Goal: Task Accomplishment & Management: Manage account settings

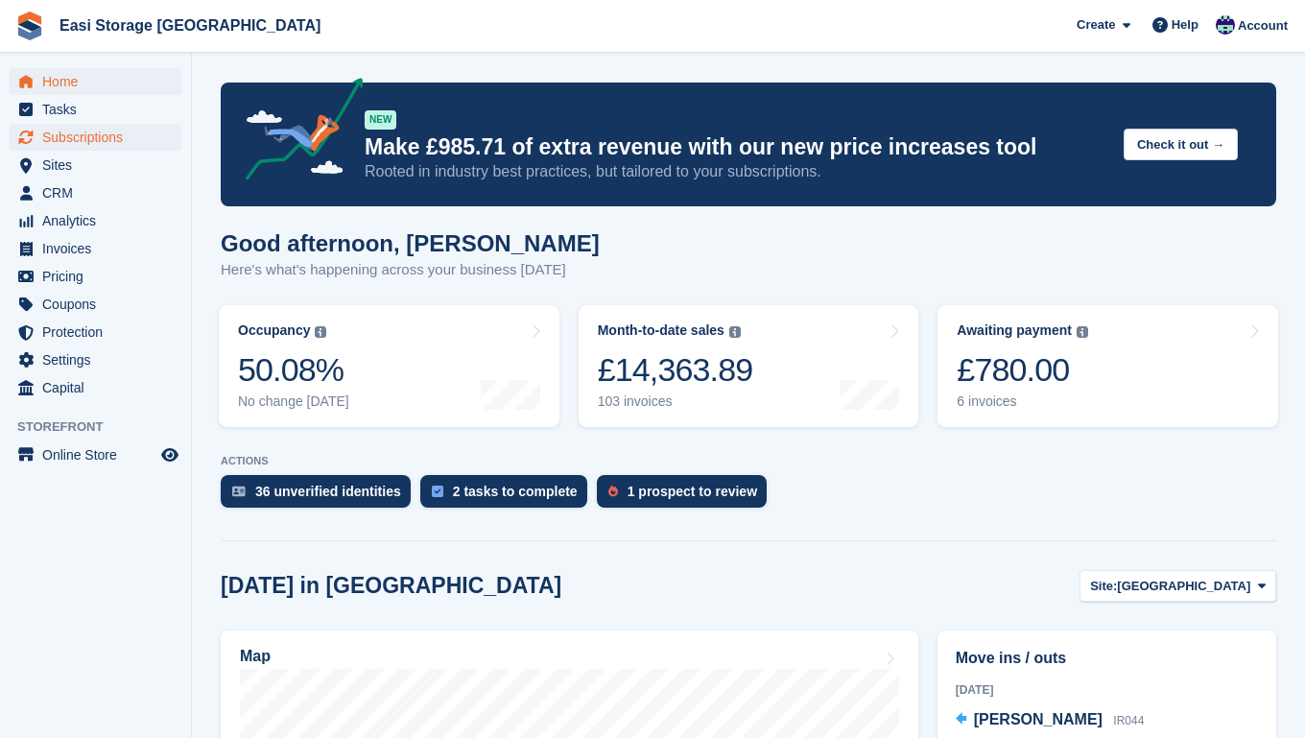
click at [64, 134] on span "Subscriptions" at bounding box center [99, 137] width 115 height 27
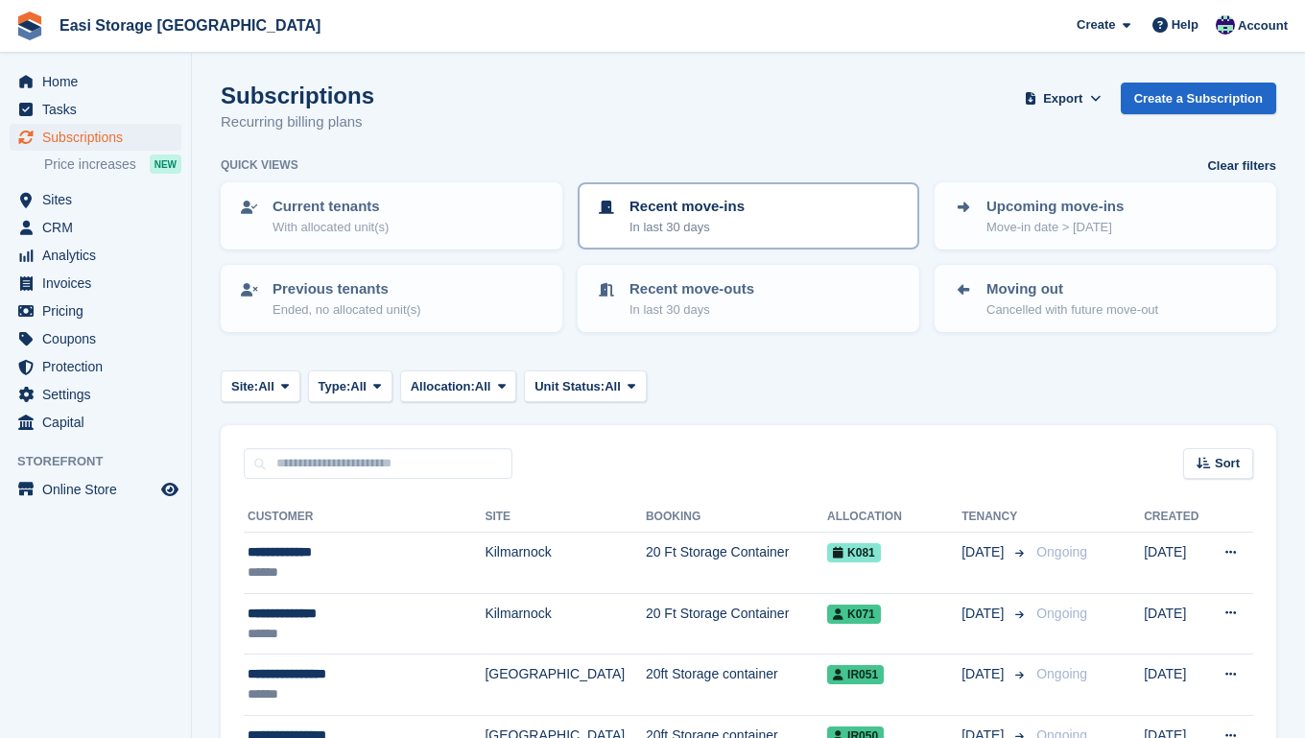
click at [767, 225] on div "Recent move-ins In last 30 days" at bounding box center [748, 216] width 307 height 40
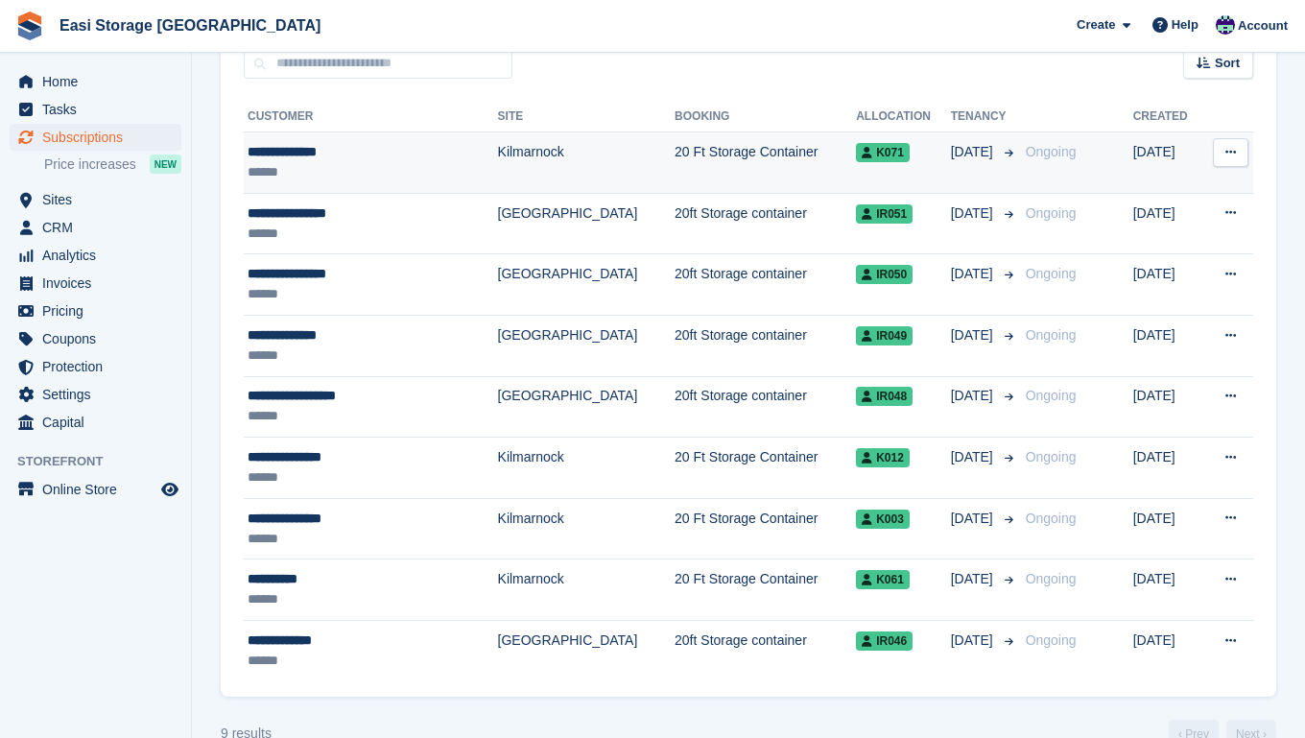
scroll to position [400, 0]
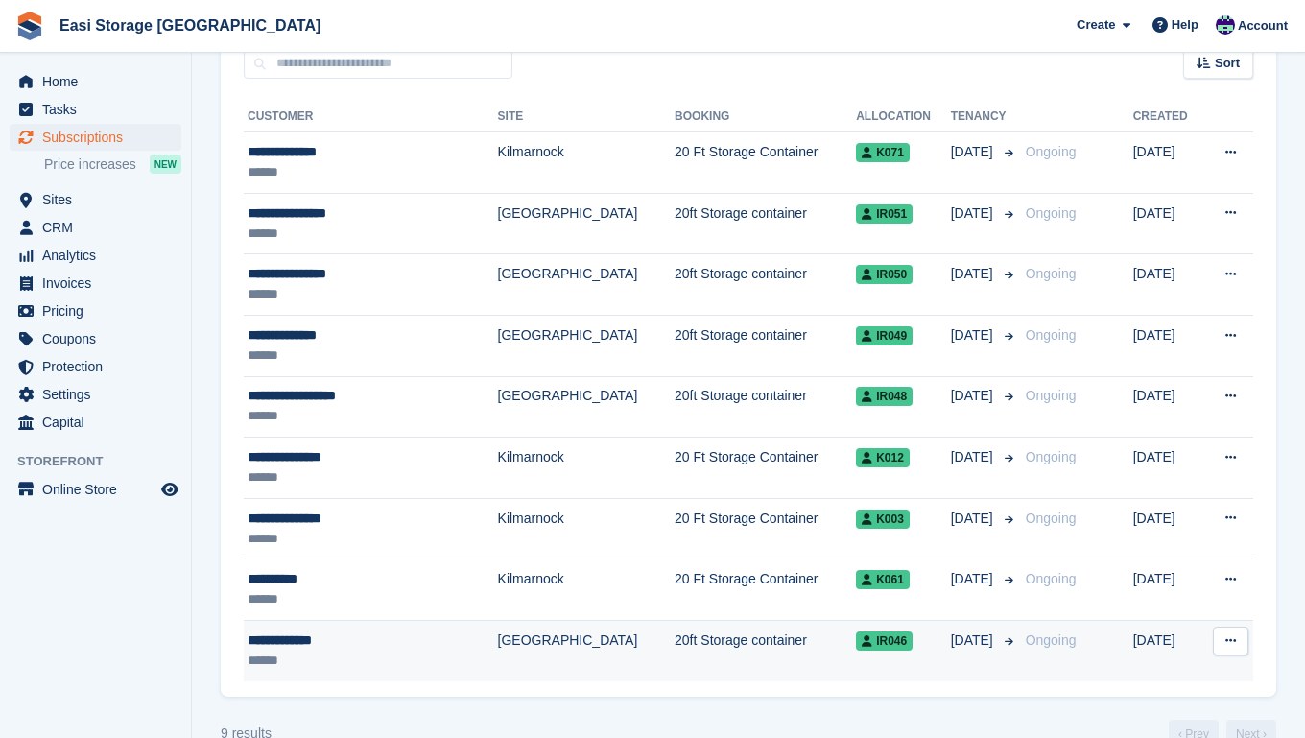
click at [582, 649] on td "[GEOGRAPHIC_DATA]" at bounding box center [586, 650] width 176 height 60
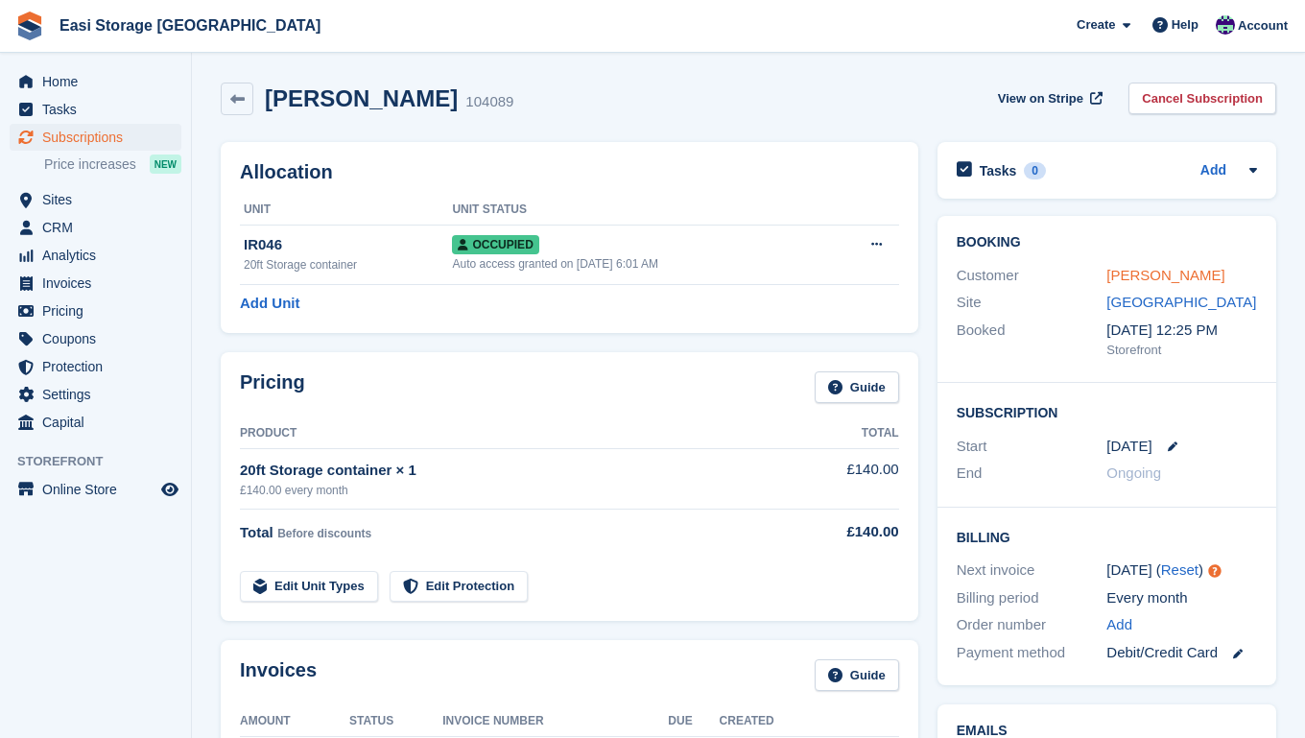
click at [1166, 276] on link "[PERSON_NAME]" at bounding box center [1165, 275] width 118 height 16
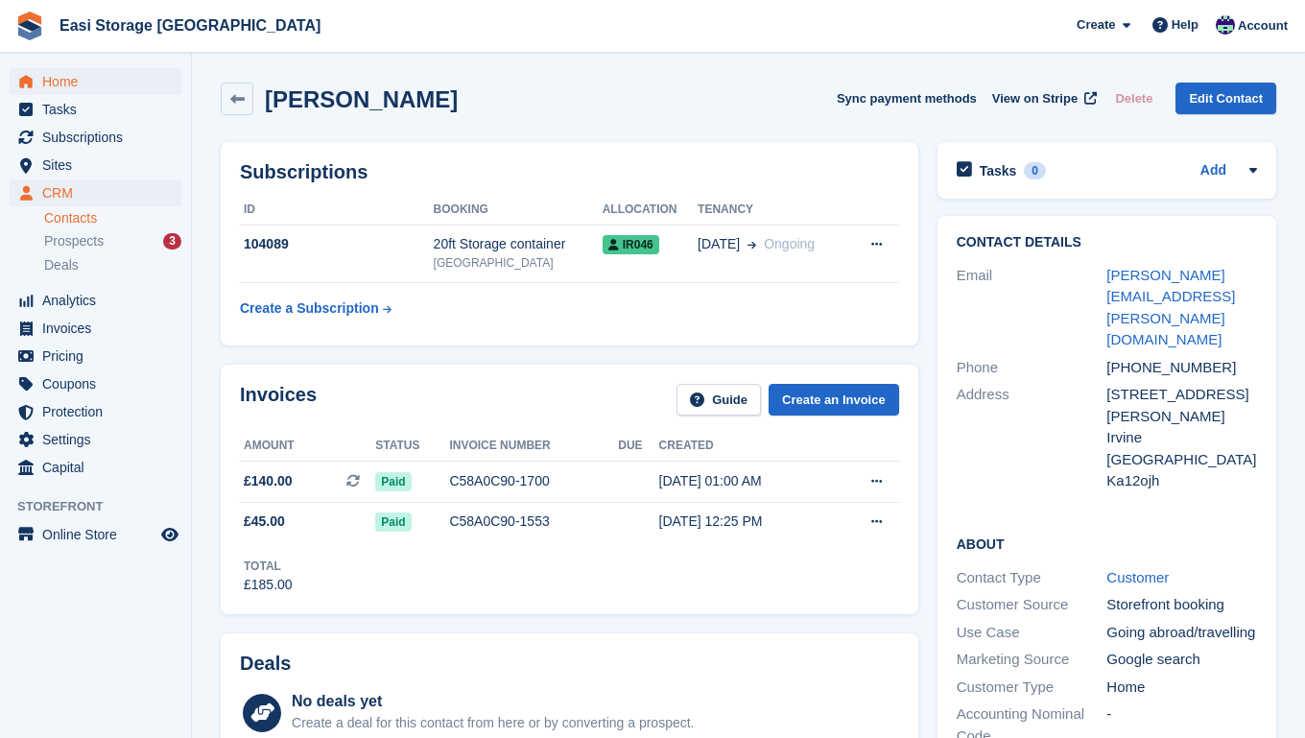
click at [59, 81] on span "Home" at bounding box center [99, 81] width 115 height 27
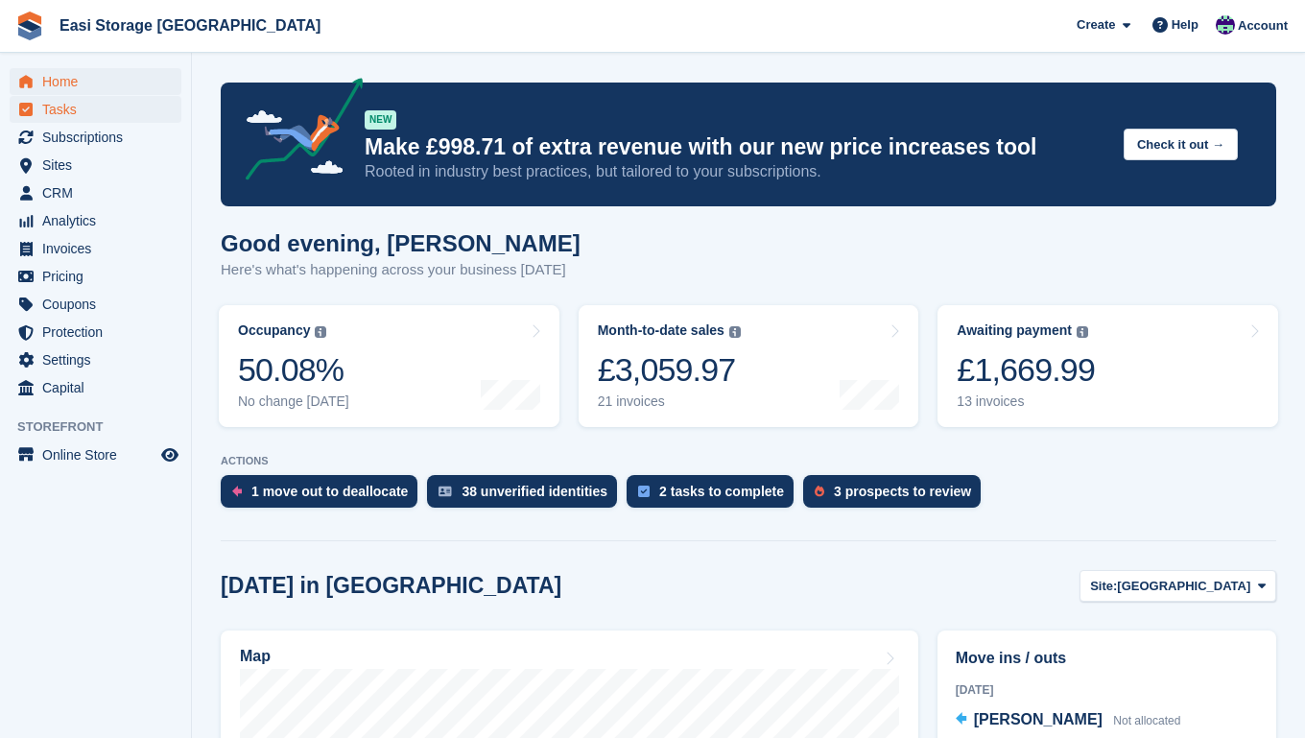
click at [64, 118] on span "Tasks" at bounding box center [99, 109] width 115 height 27
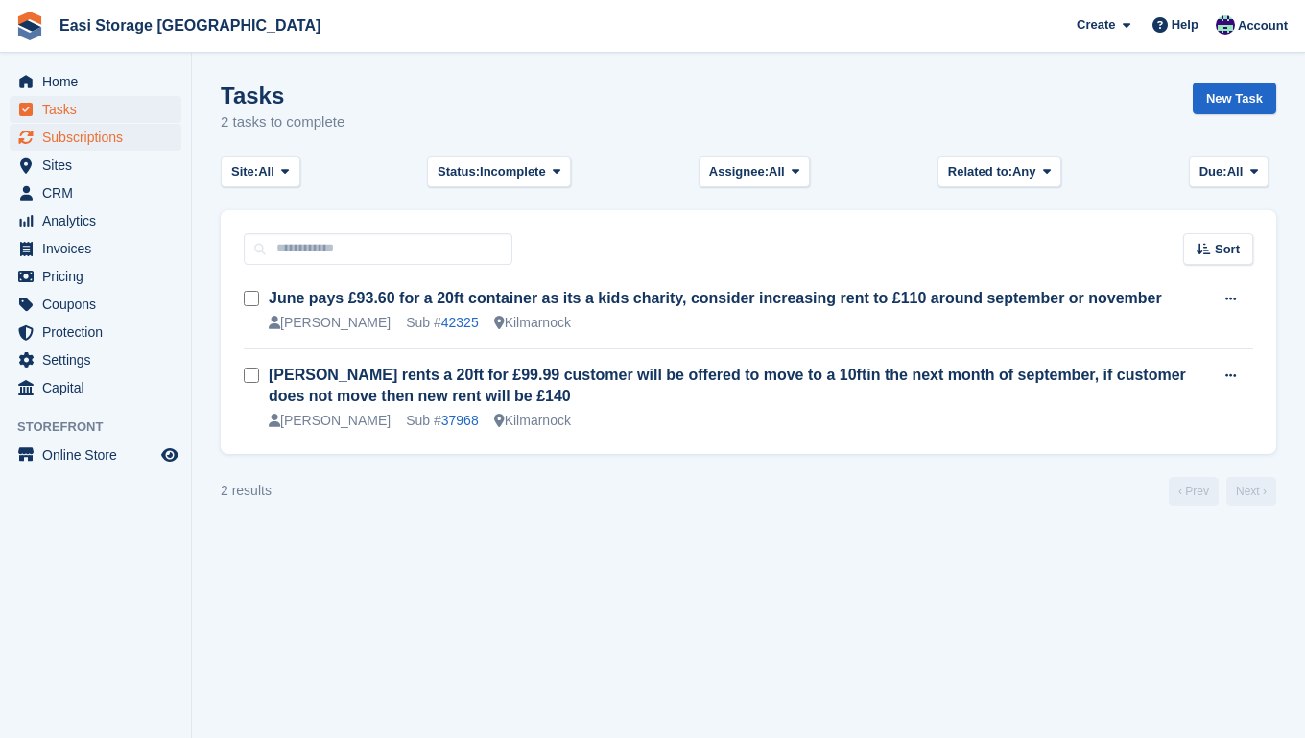
click at [78, 140] on span "Subscriptions" at bounding box center [99, 137] width 115 height 27
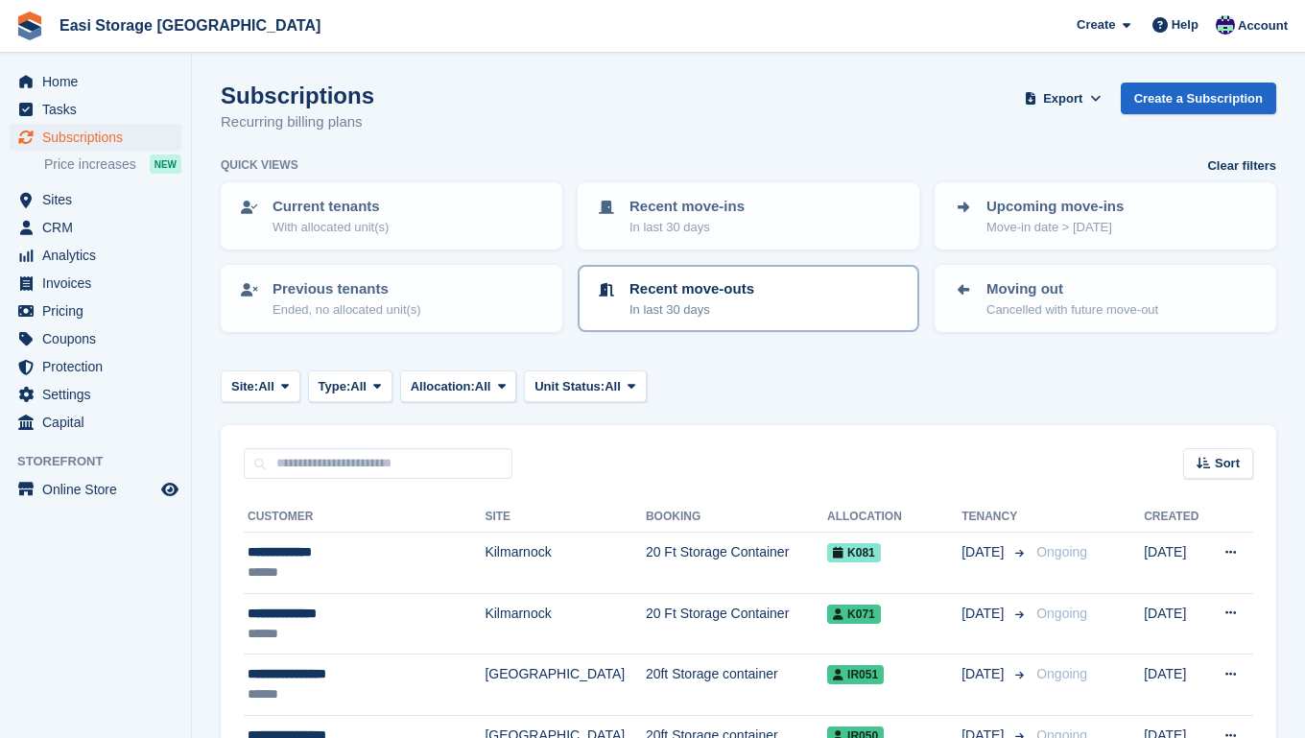
click at [745, 300] on p "In last 30 days" at bounding box center [691, 309] width 125 height 19
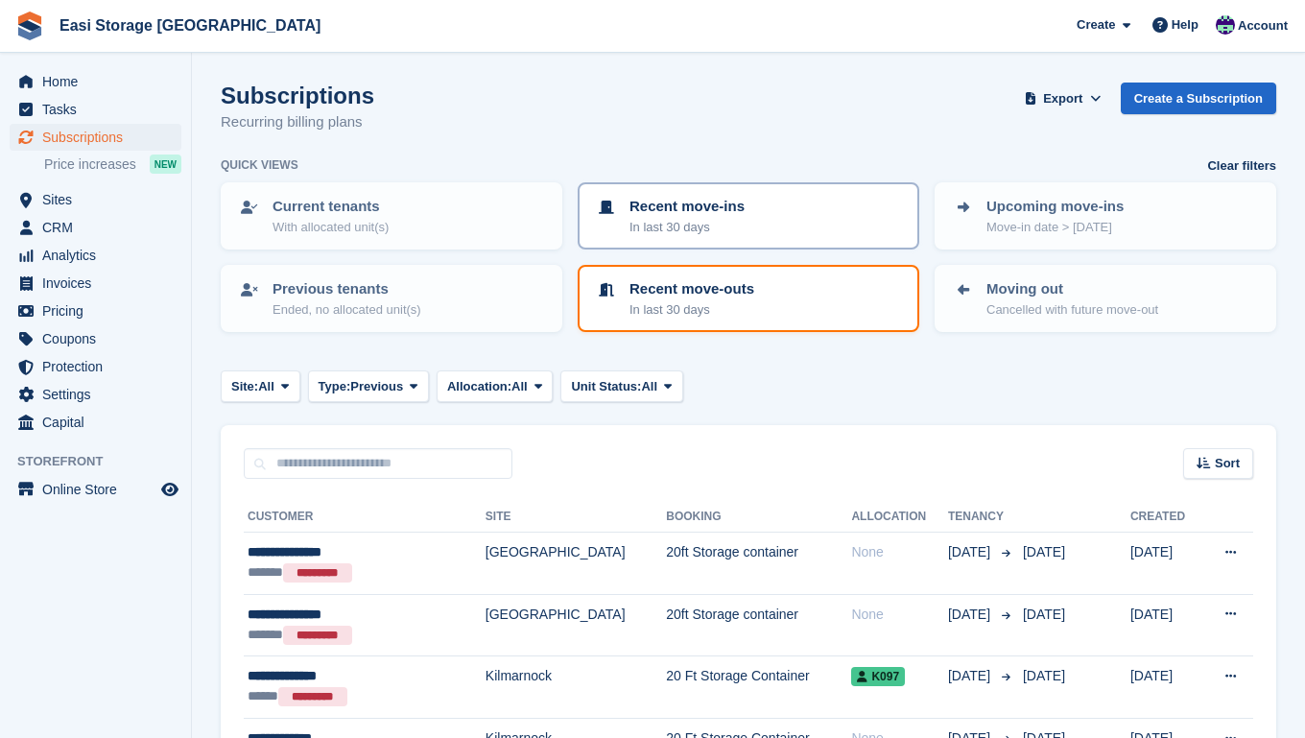
click at [749, 219] on div "Recent move-ins In last 30 days" at bounding box center [748, 216] width 307 height 40
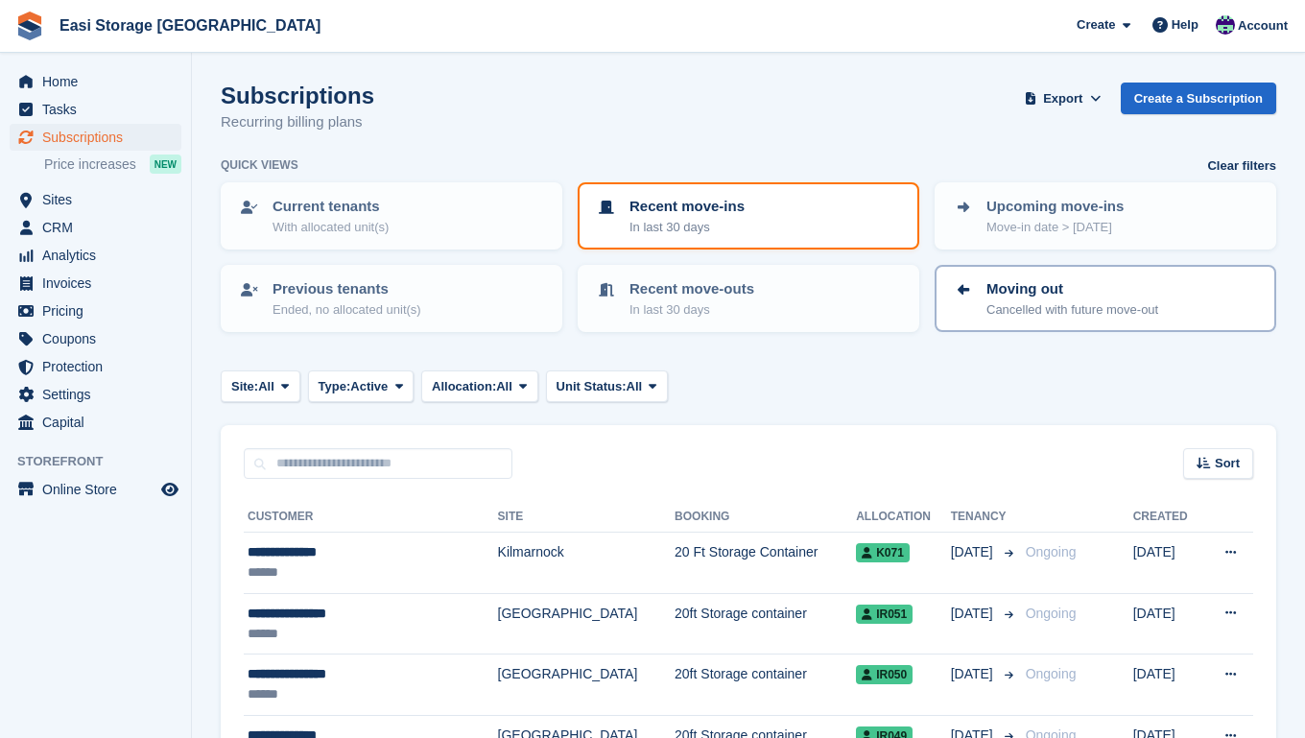
click at [1108, 287] on p "Moving out" at bounding box center [1072, 289] width 172 height 22
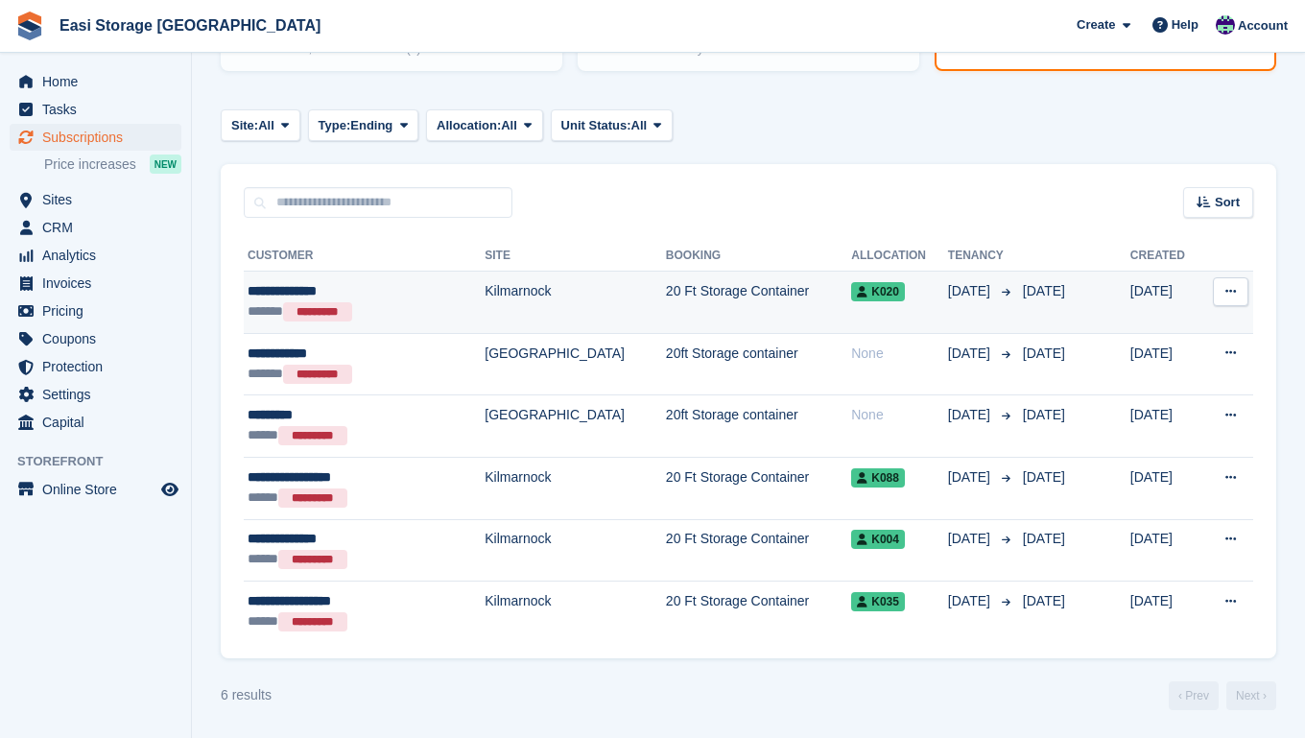
scroll to position [260, 0]
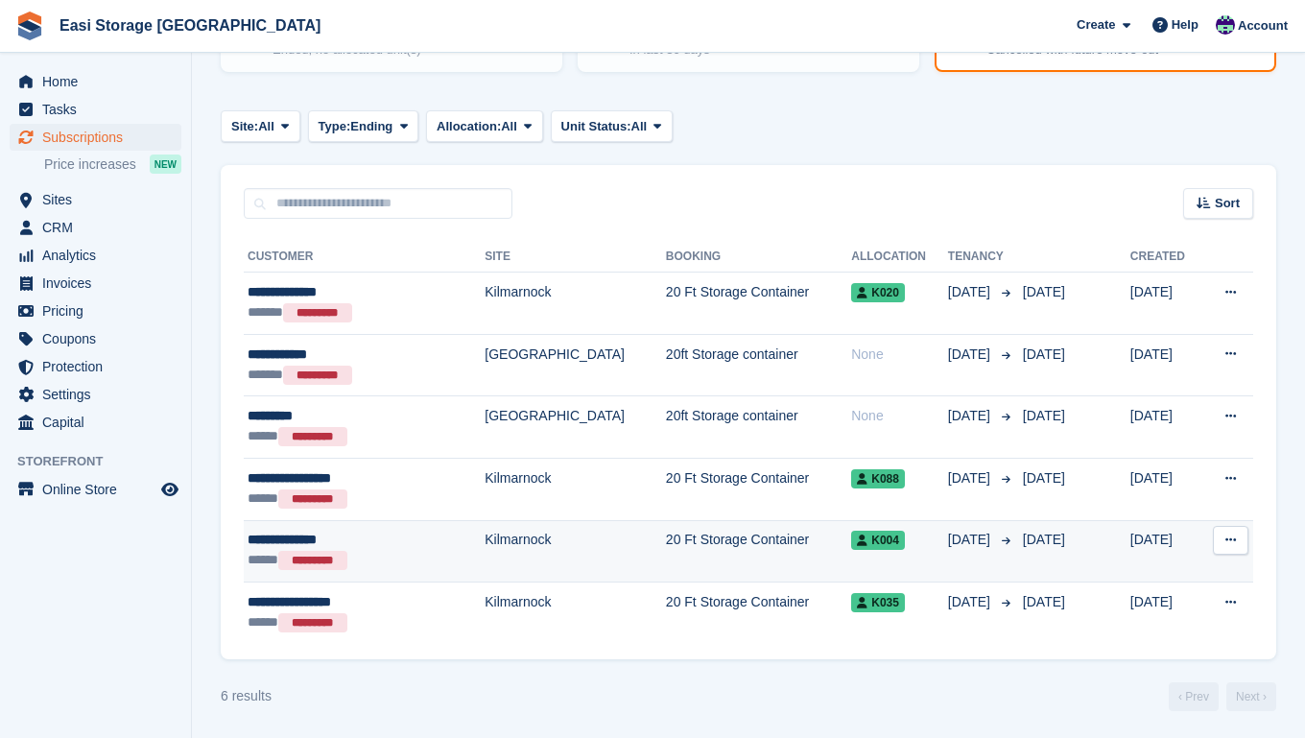
click at [561, 562] on td "Kilmarnock" at bounding box center [574, 551] width 181 height 62
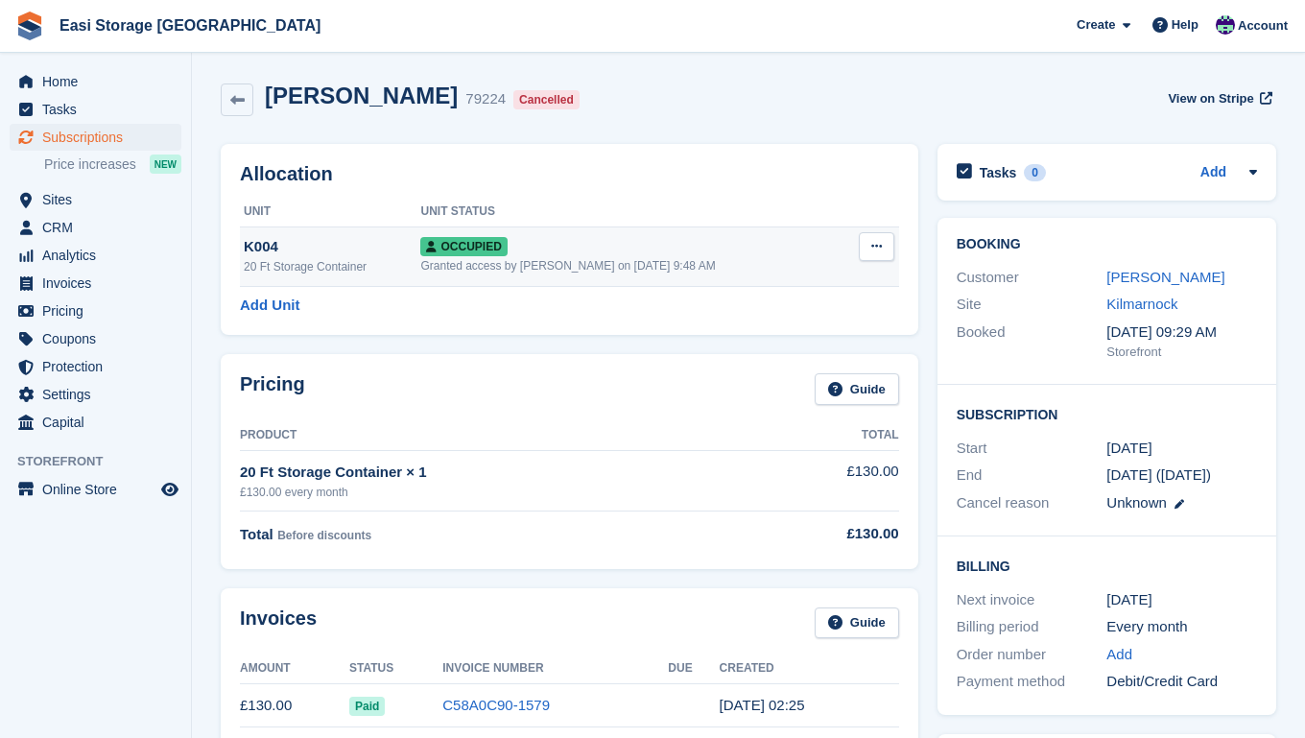
click at [875, 245] on icon at bounding box center [876, 246] width 11 height 12
click at [747, 352] on p "Deallocate" at bounding box center [801, 350] width 167 height 25
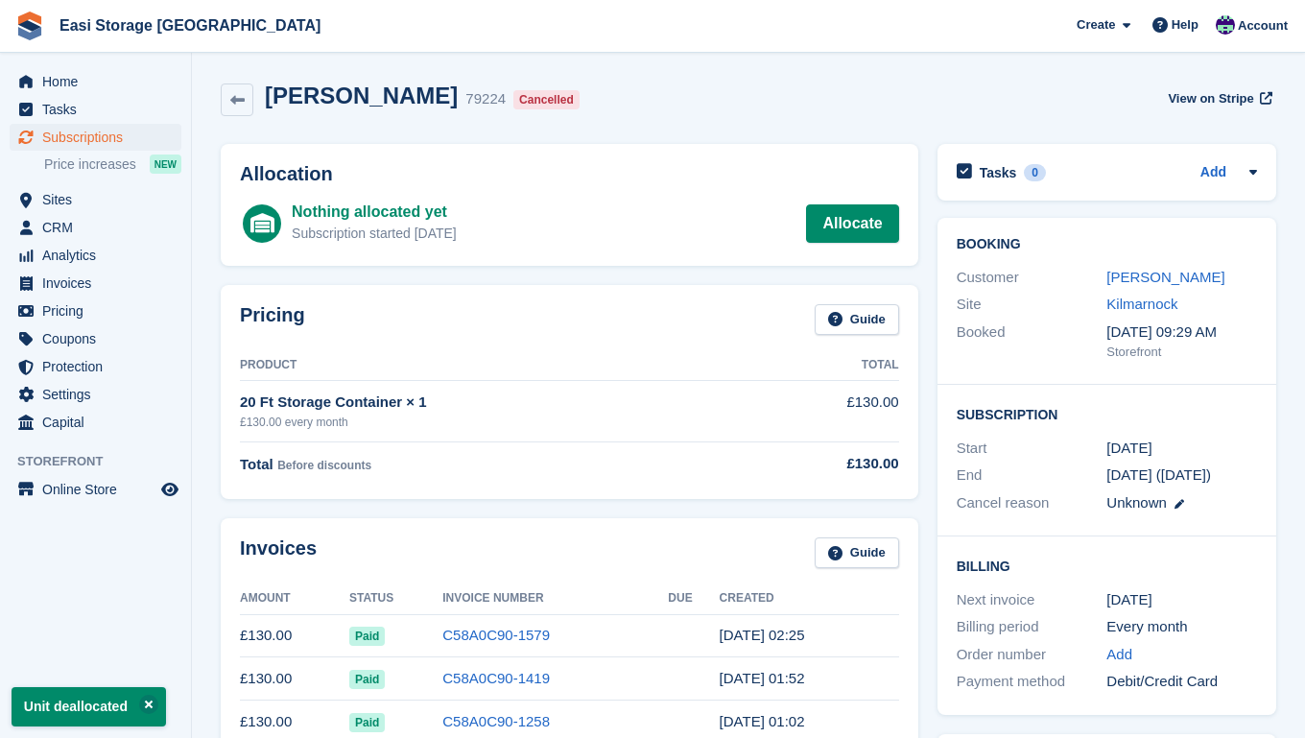
click at [87, 136] on span "Subscriptions" at bounding box center [99, 137] width 115 height 27
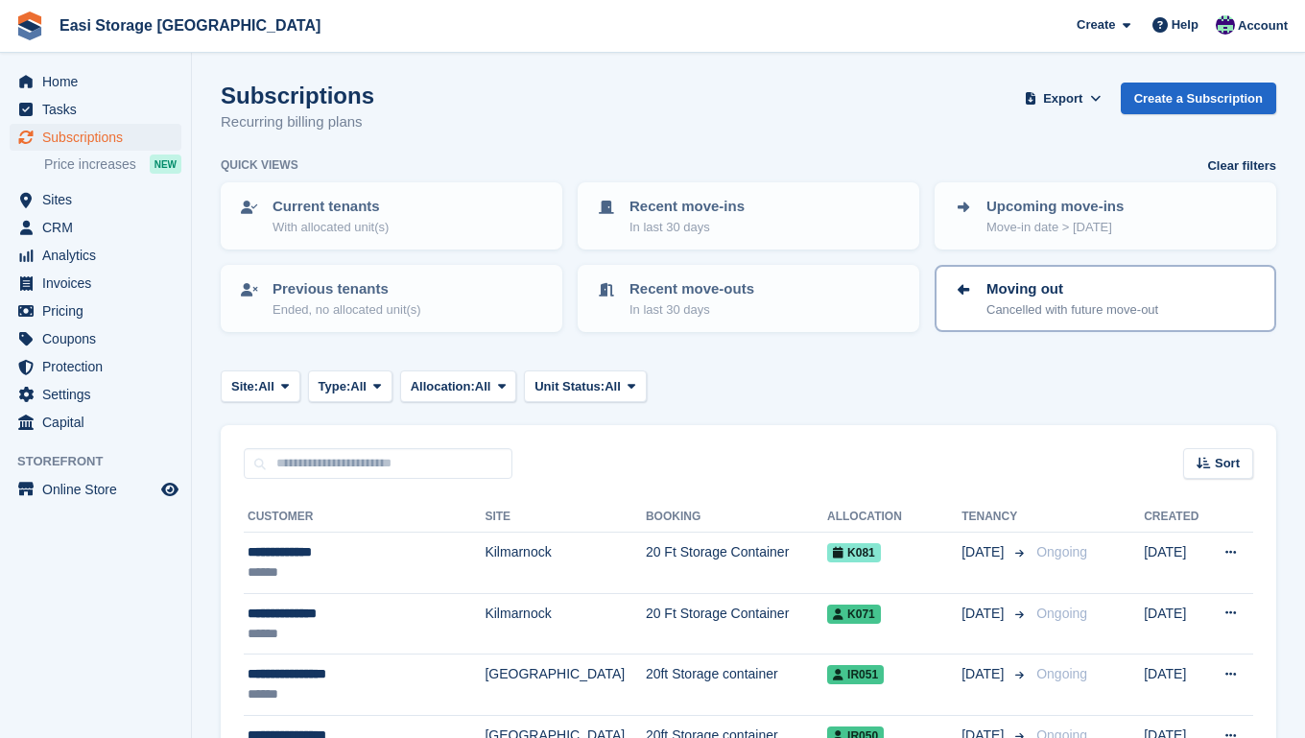
click at [1091, 293] on p "Moving out" at bounding box center [1072, 289] width 172 height 22
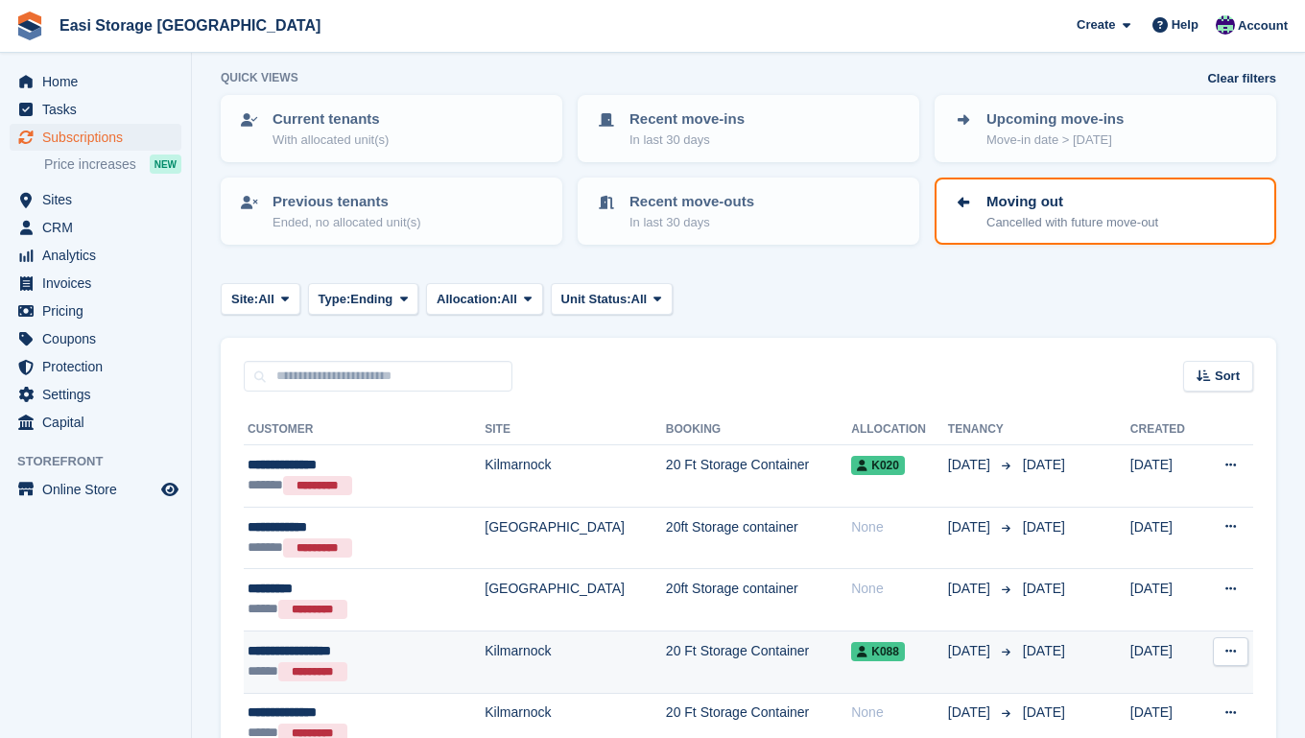
scroll to position [122, 0]
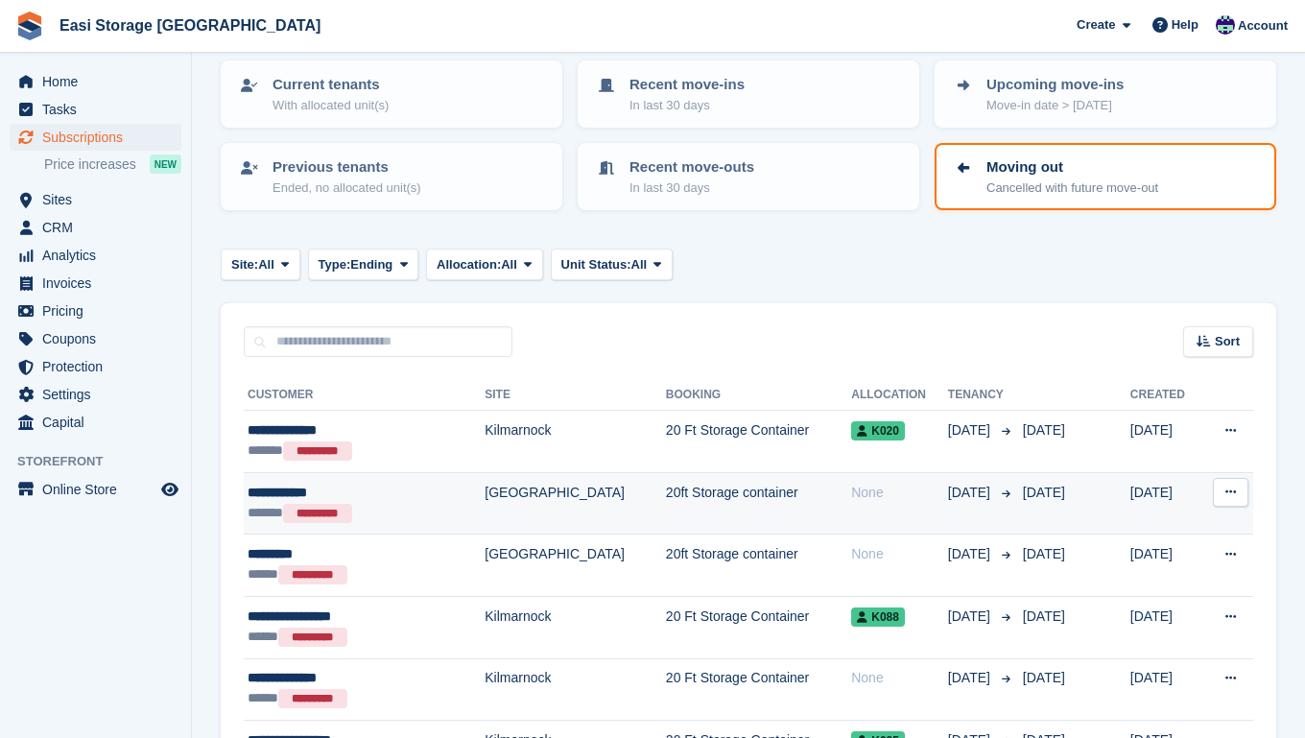
click at [567, 502] on td "[GEOGRAPHIC_DATA]" at bounding box center [574, 503] width 181 height 62
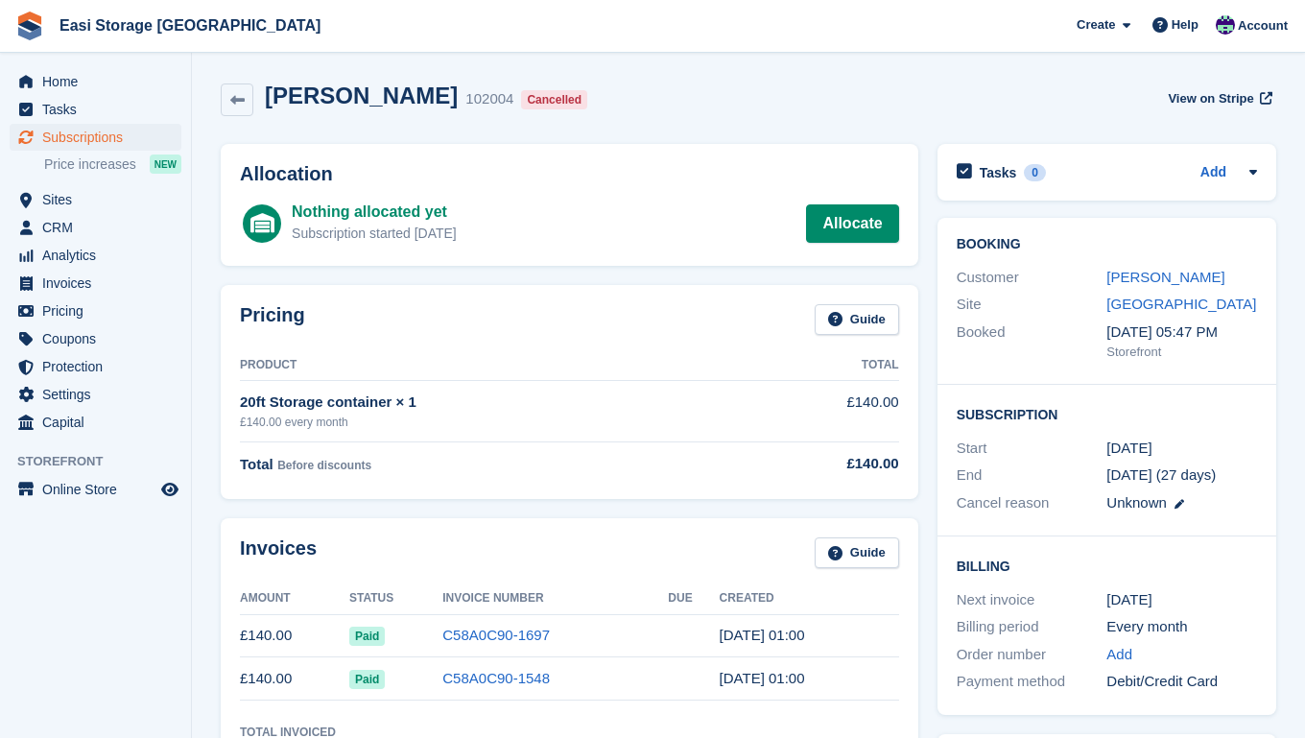
click at [108, 140] on span "Subscriptions" at bounding box center [99, 137] width 115 height 27
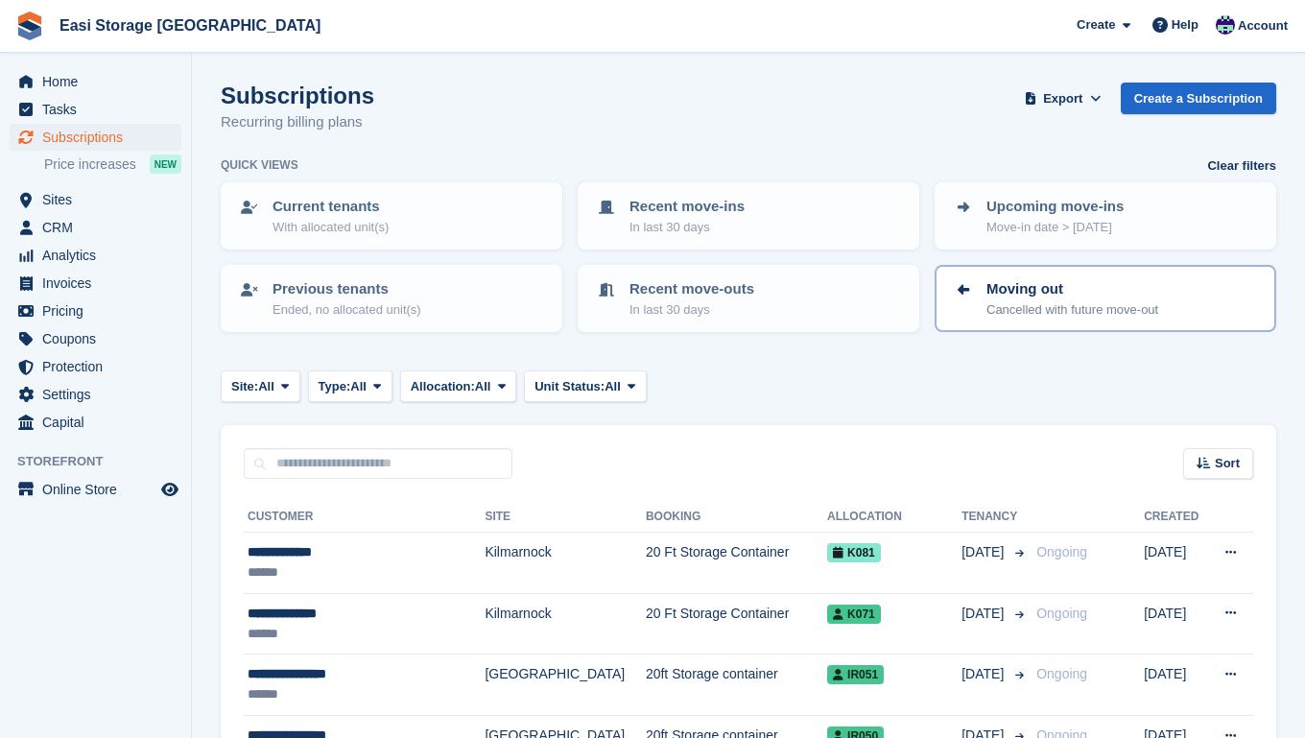
click at [1033, 294] on p "Moving out" at bounding box center [1072, 289] width 172 height 22
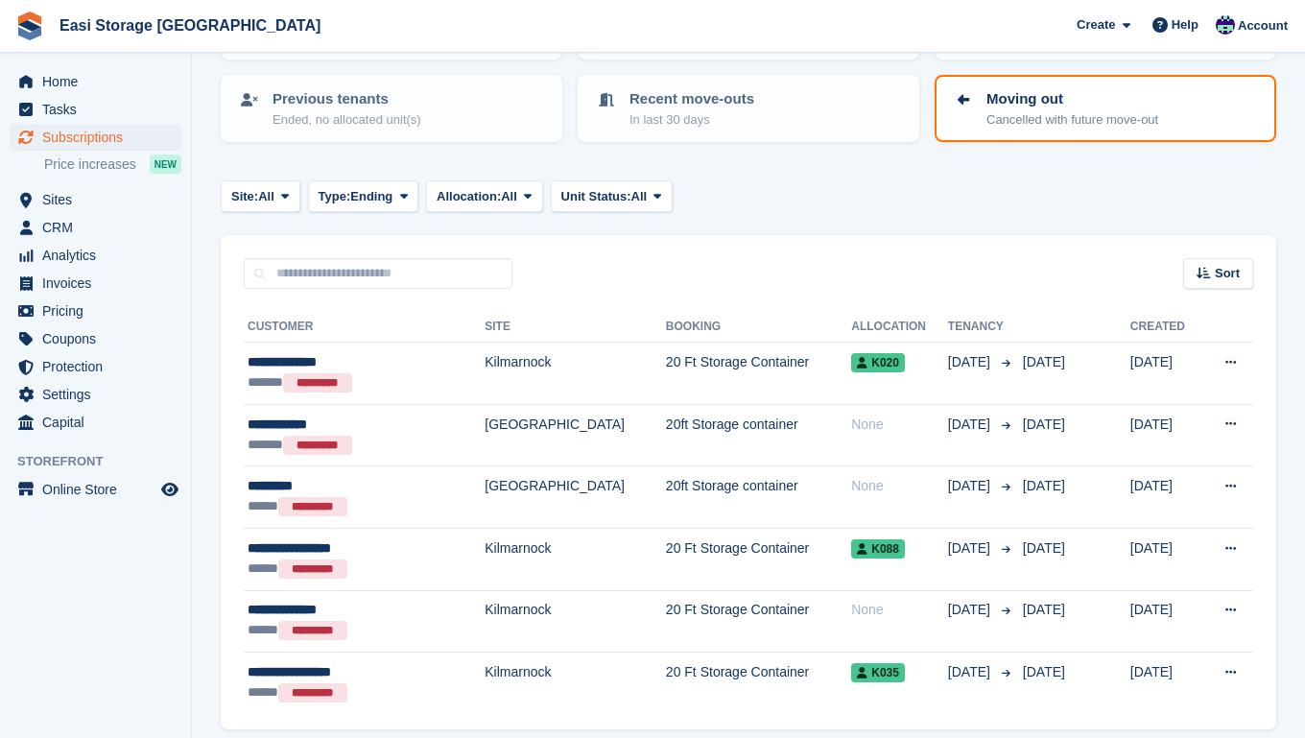
scroll to position [191, 0]
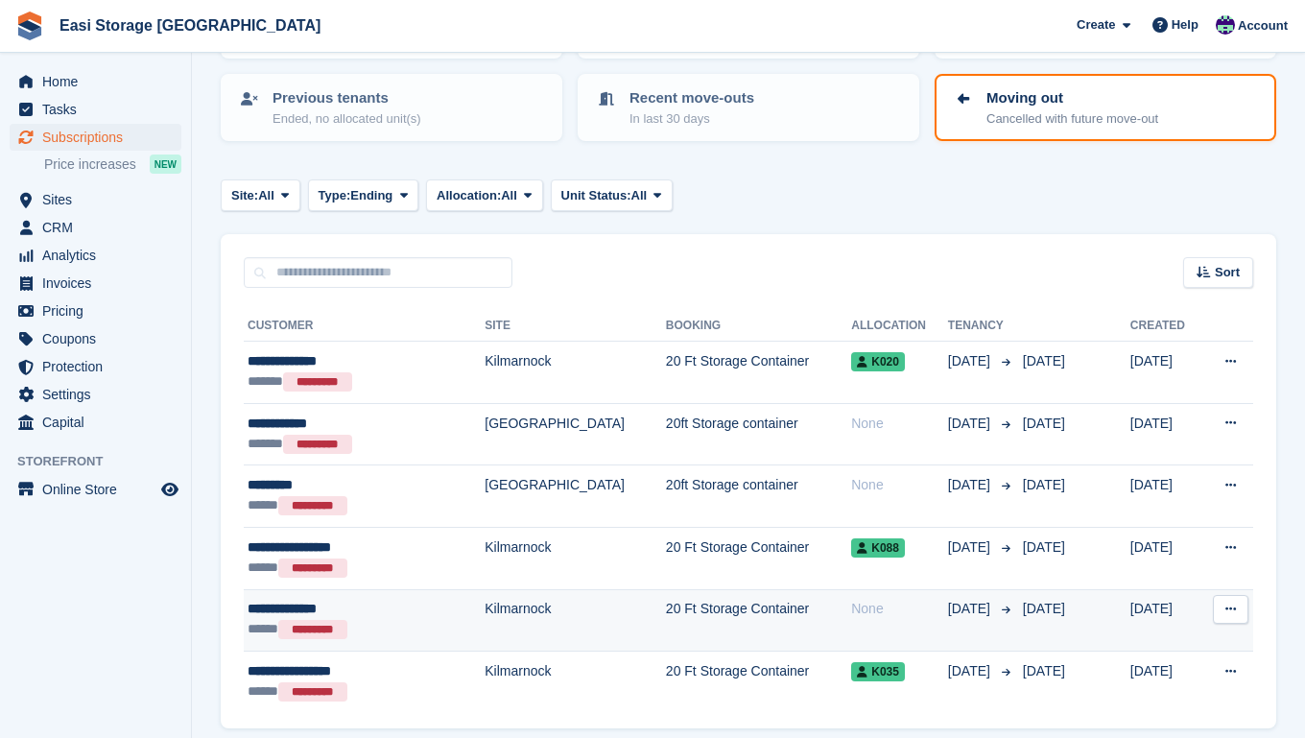
click at [1226, 609] on icon at bounding box center [1230, 608] width 11 height 12
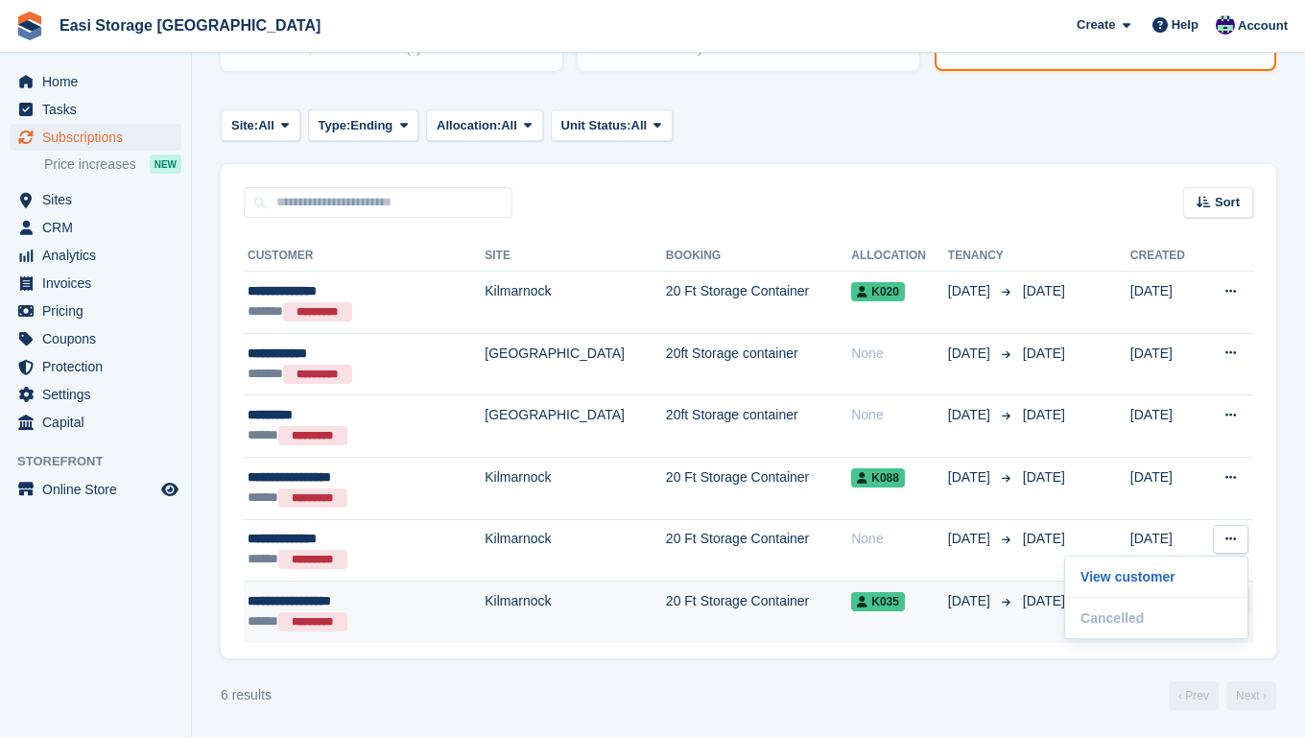
scroll to position [260, 0]
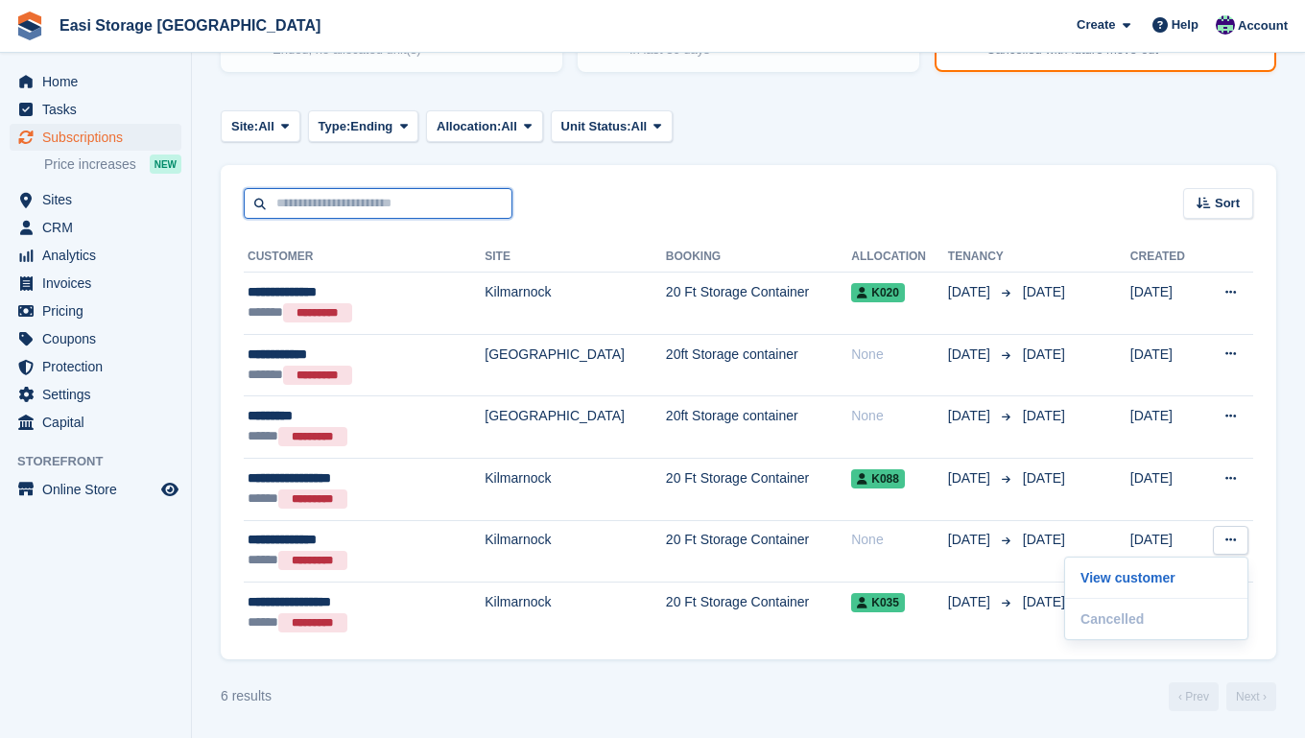
click at [272, 196] on input "text" at bounding box center [378, 204] width 269 height 32
type input "******"
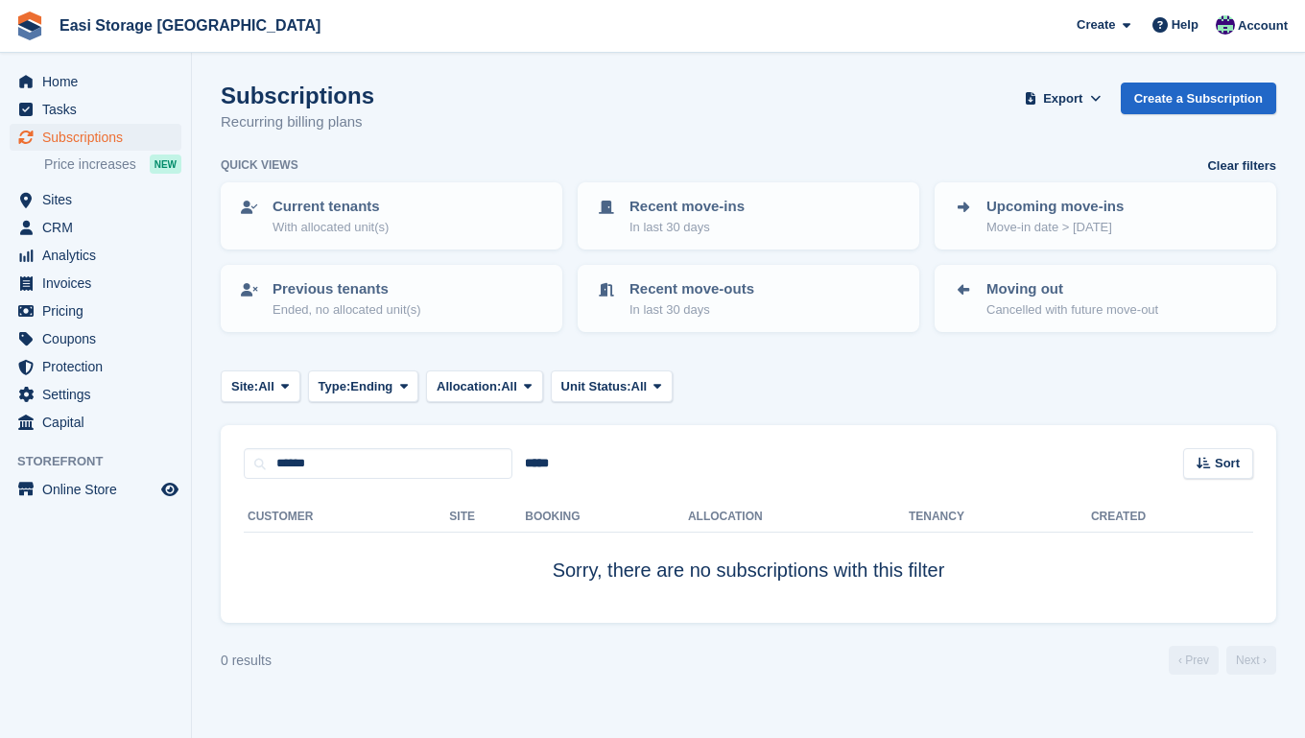
click at [81, 144] on span "Subscriptions" at bounding box center [99, 137] width 115 height 27
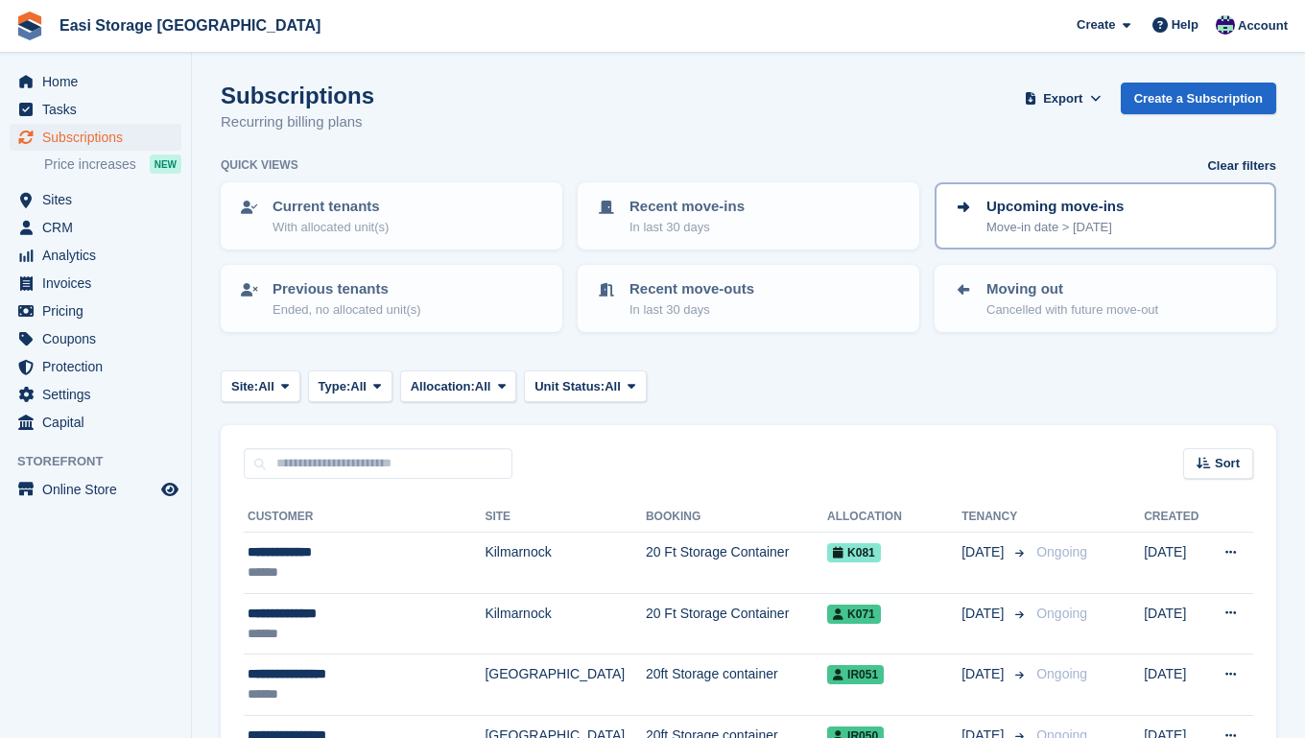
click at [1076, 230] on p "Move-in date > today" at bounding box center [1054, 227] width 137 height 19
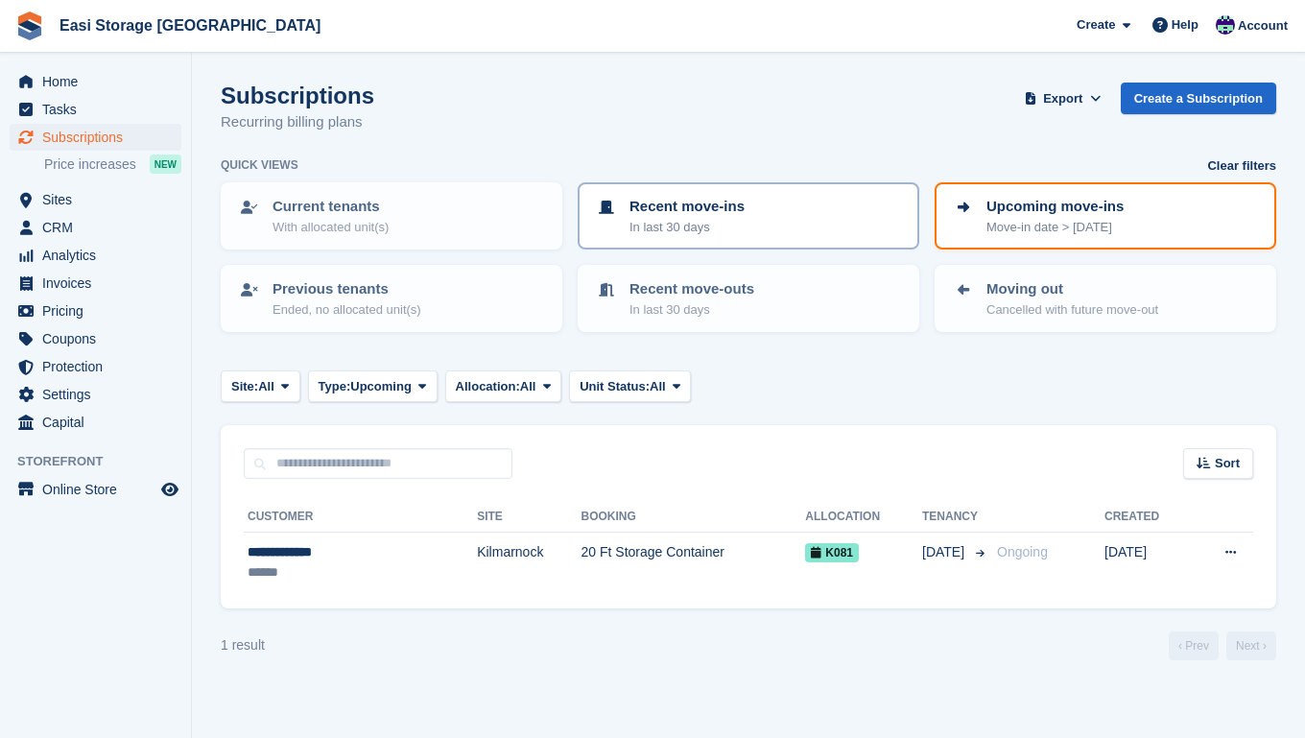
click at [723, 220] on p "In last 30 days" at bounding box center [686, 227] width 115 height 19
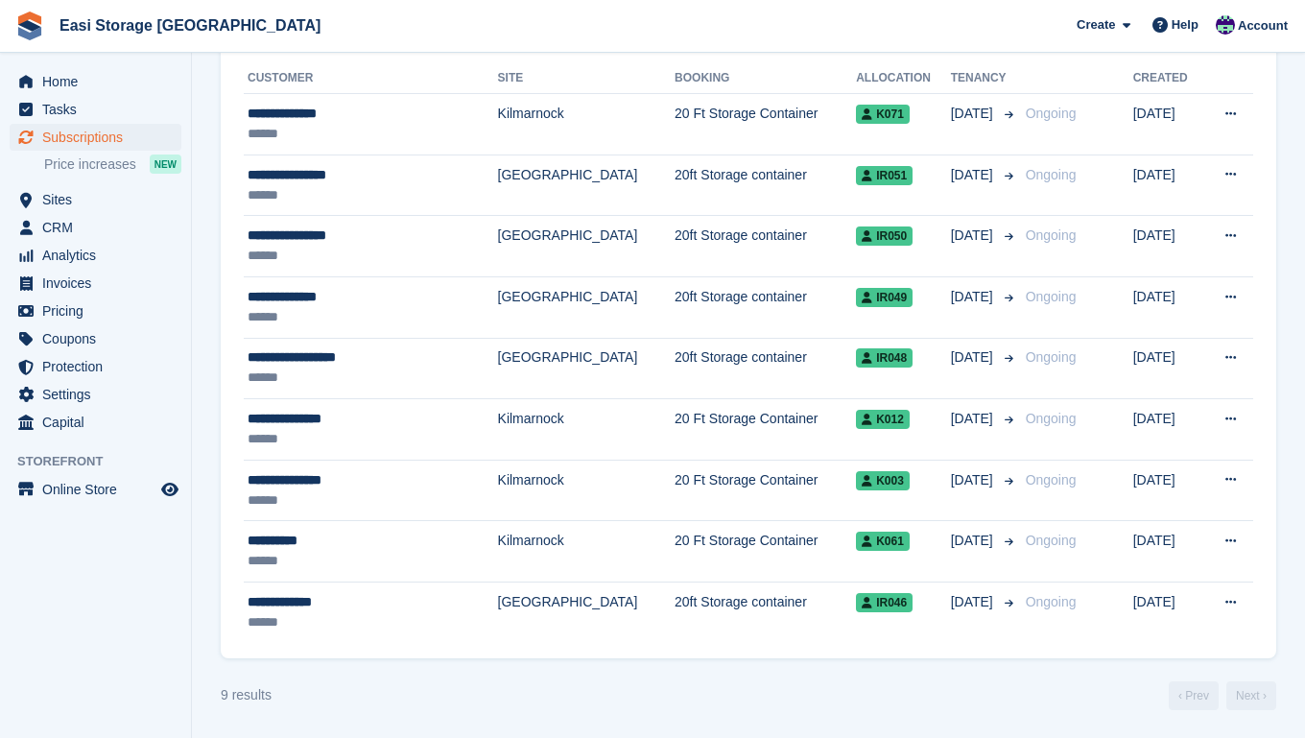
scroll to position [437, 0]
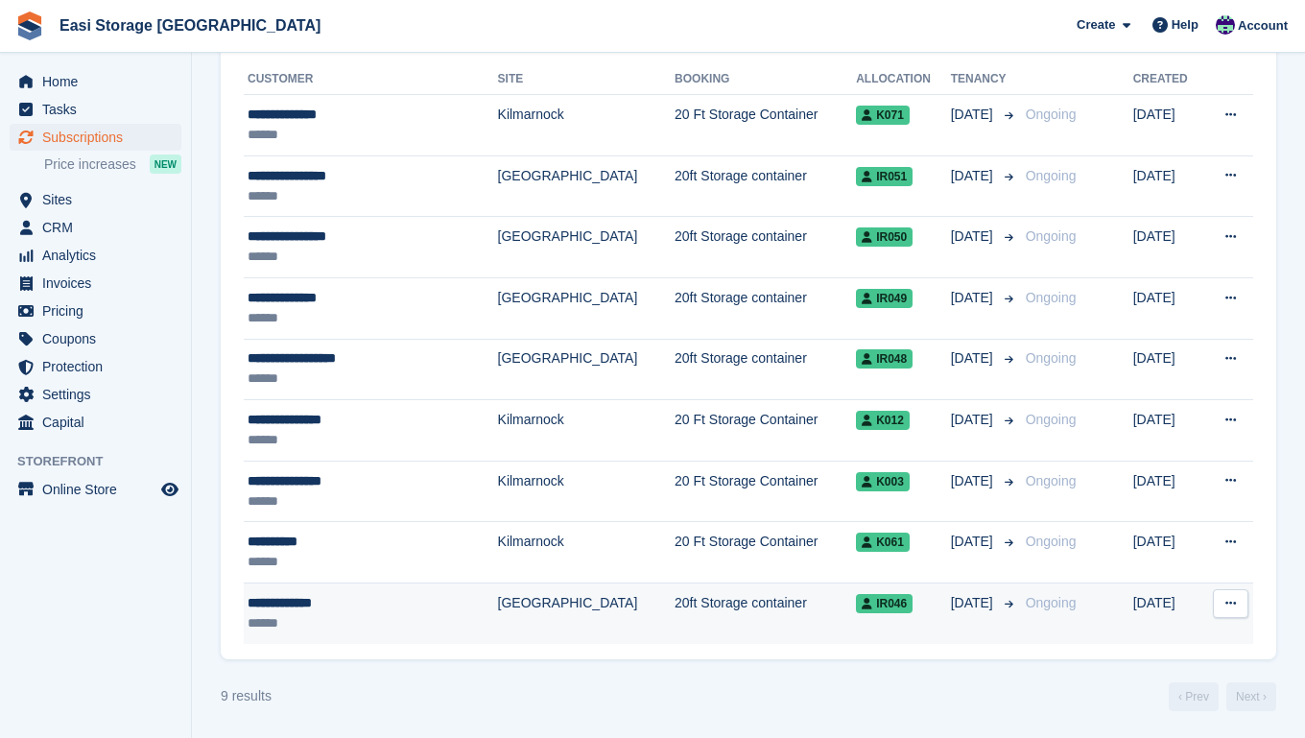
click at [410, 622] on div "******" at bounding box center [345, 623] width 197 height 20
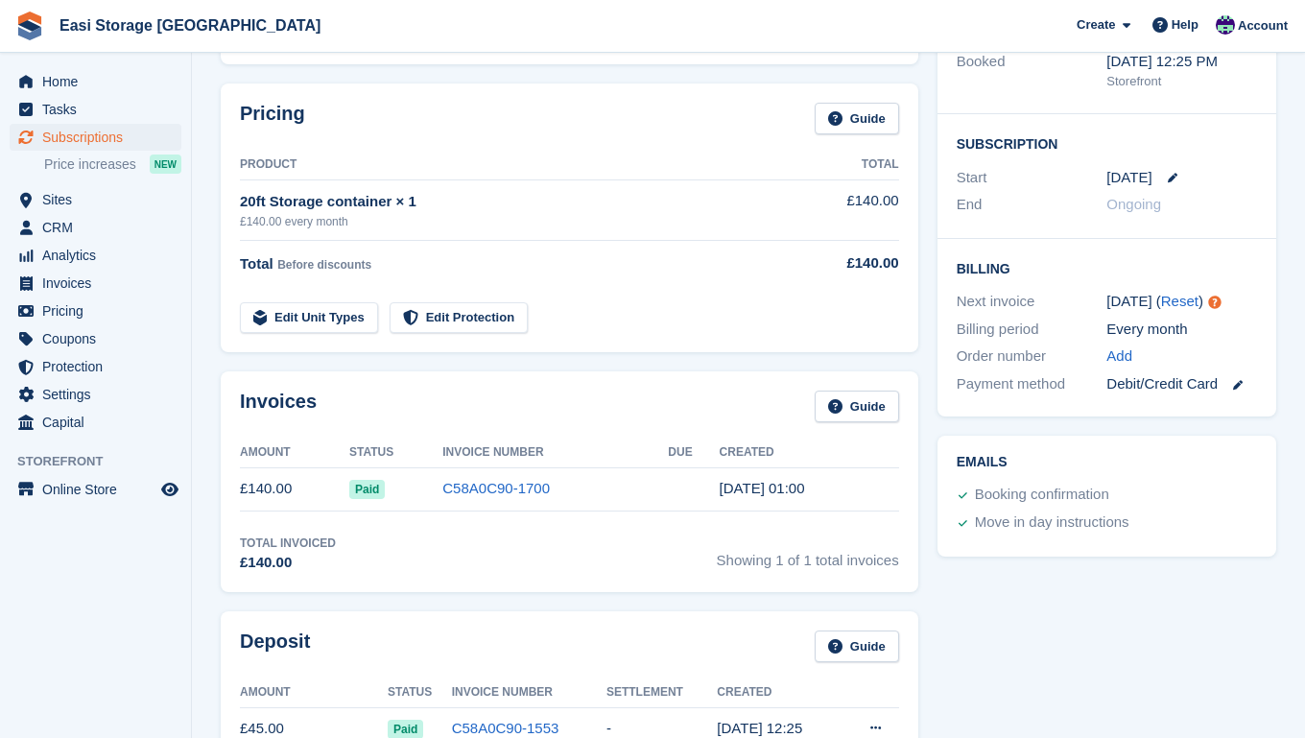
scroll to position [275, 0]
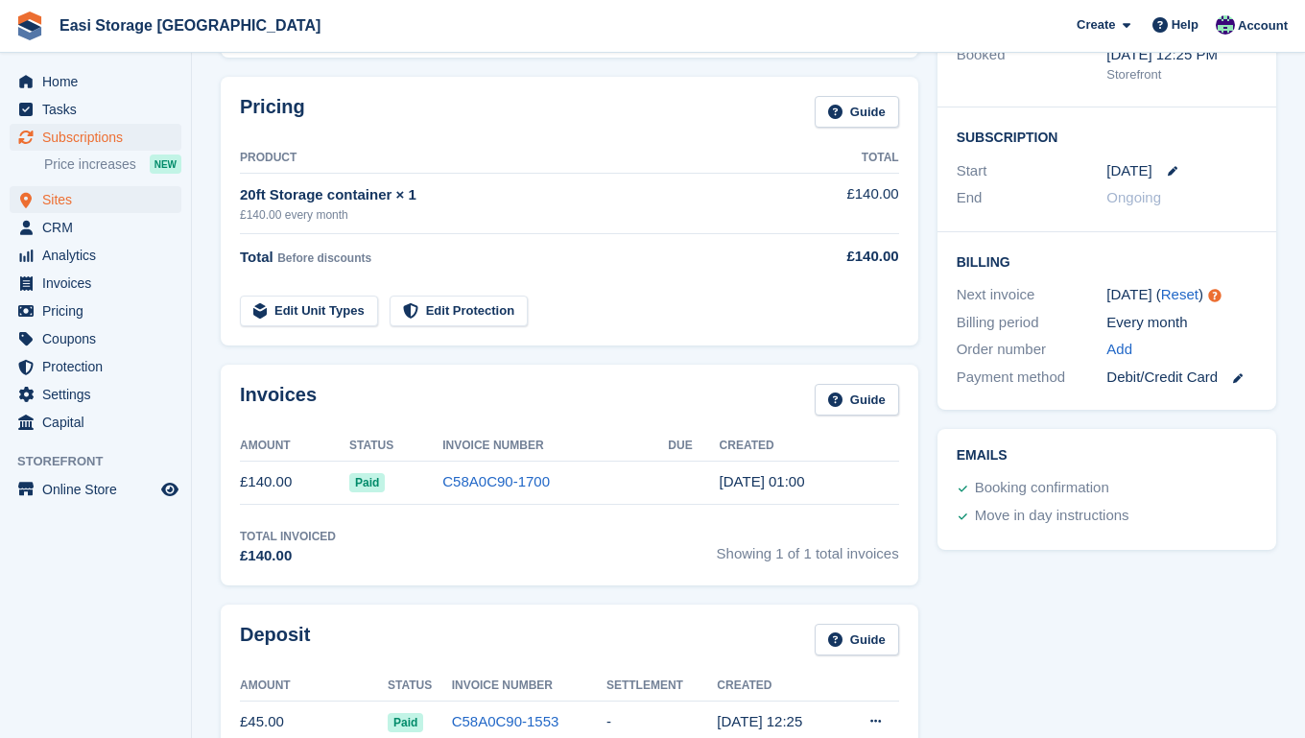
click at [57, 200] on span "Sites" at bounding box center [99, 199] width 115 height 27
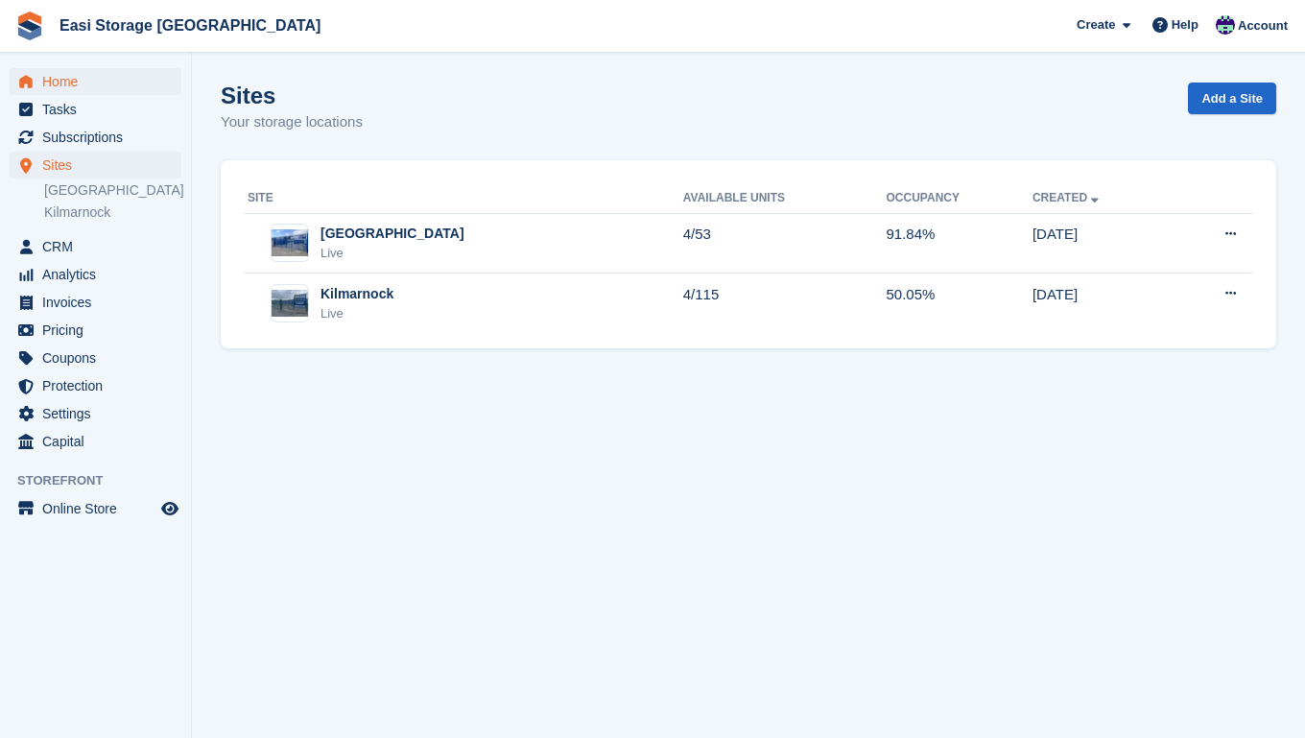
click at [61, 84] on span "Home" at bounding box center [99, 81] width 115 height 27
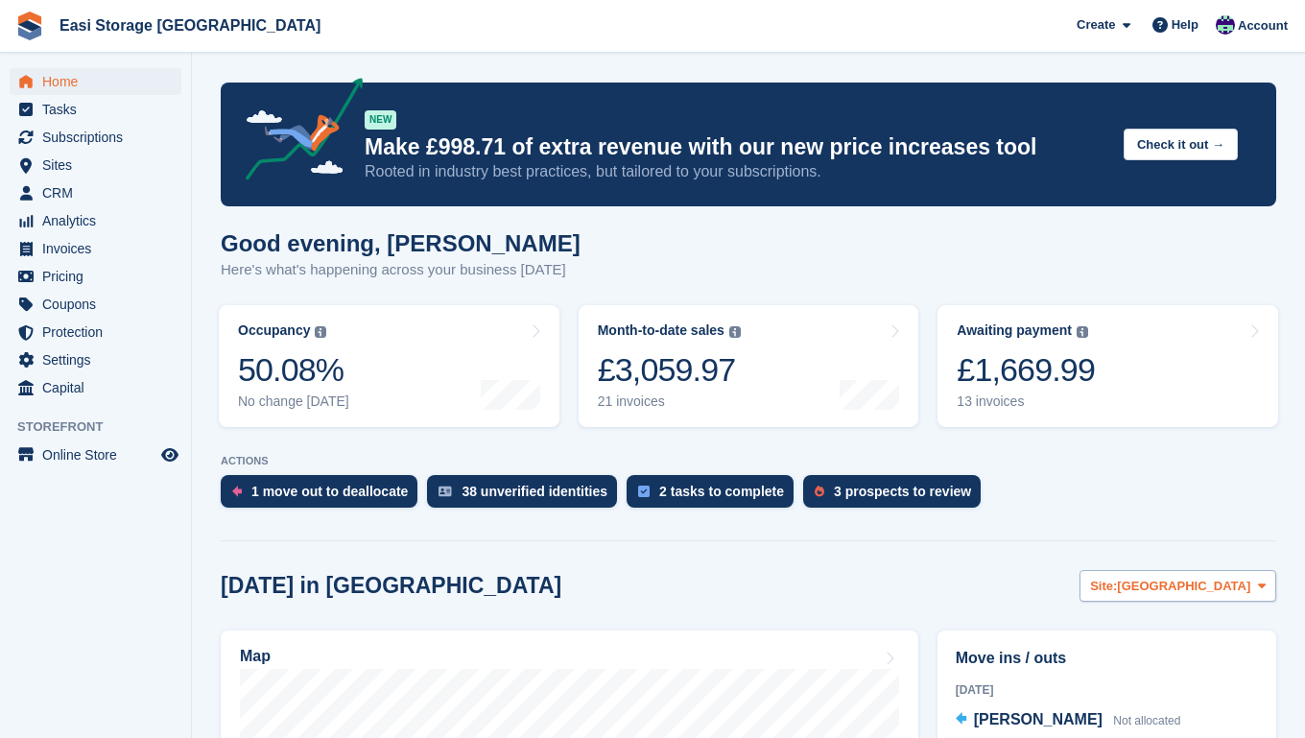
click at [1258, 583] on icon at bounding box center [1262, 585] width 8 height 12
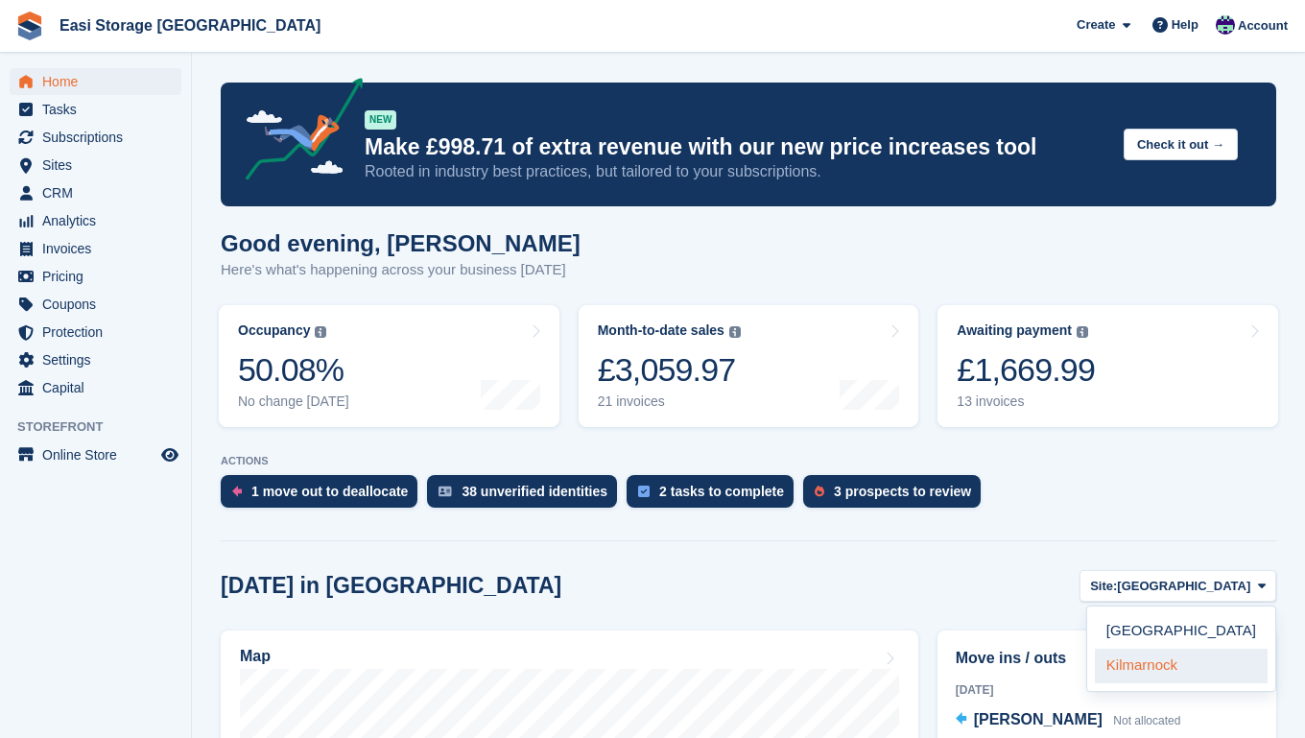
click at [1162, 662] on link "Kilmarnock" at bounding box center [1180, 665] width 173 height 35
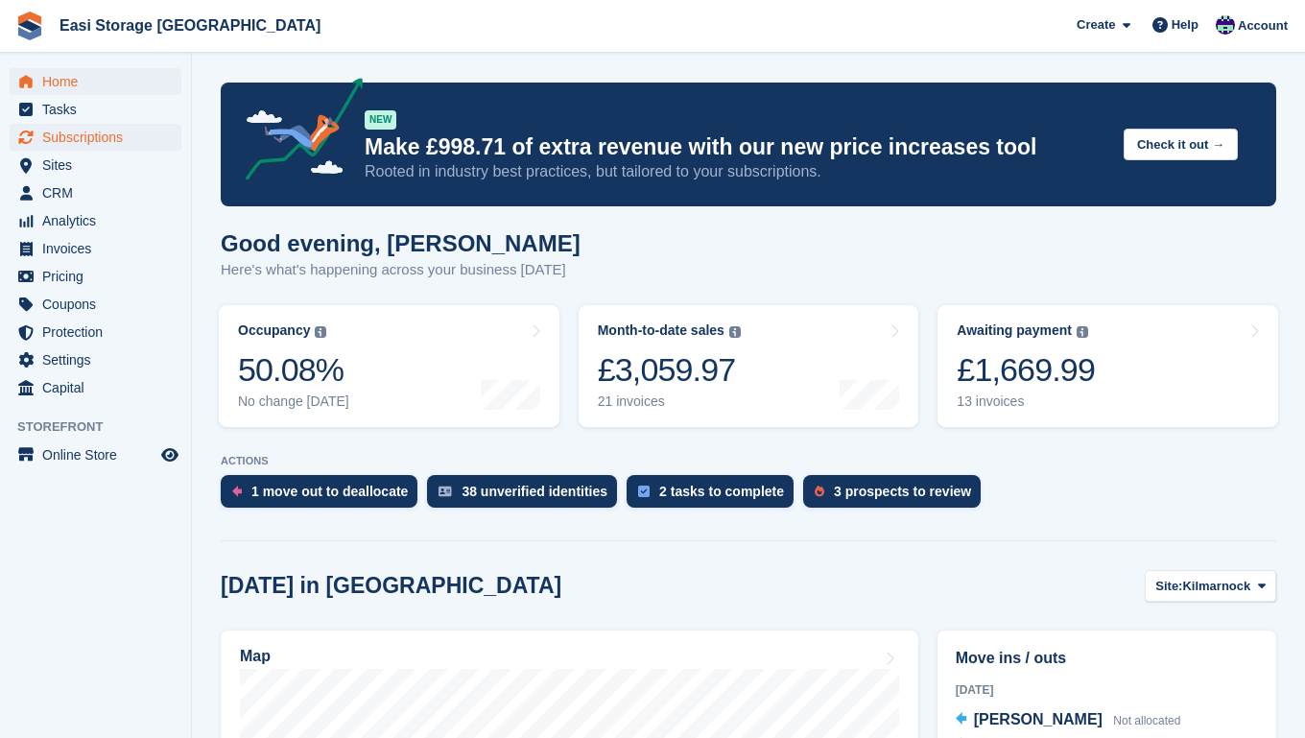
click at [105, 138] on span "Subscriptions" at bounding box center [99, 137] width 115 height 27
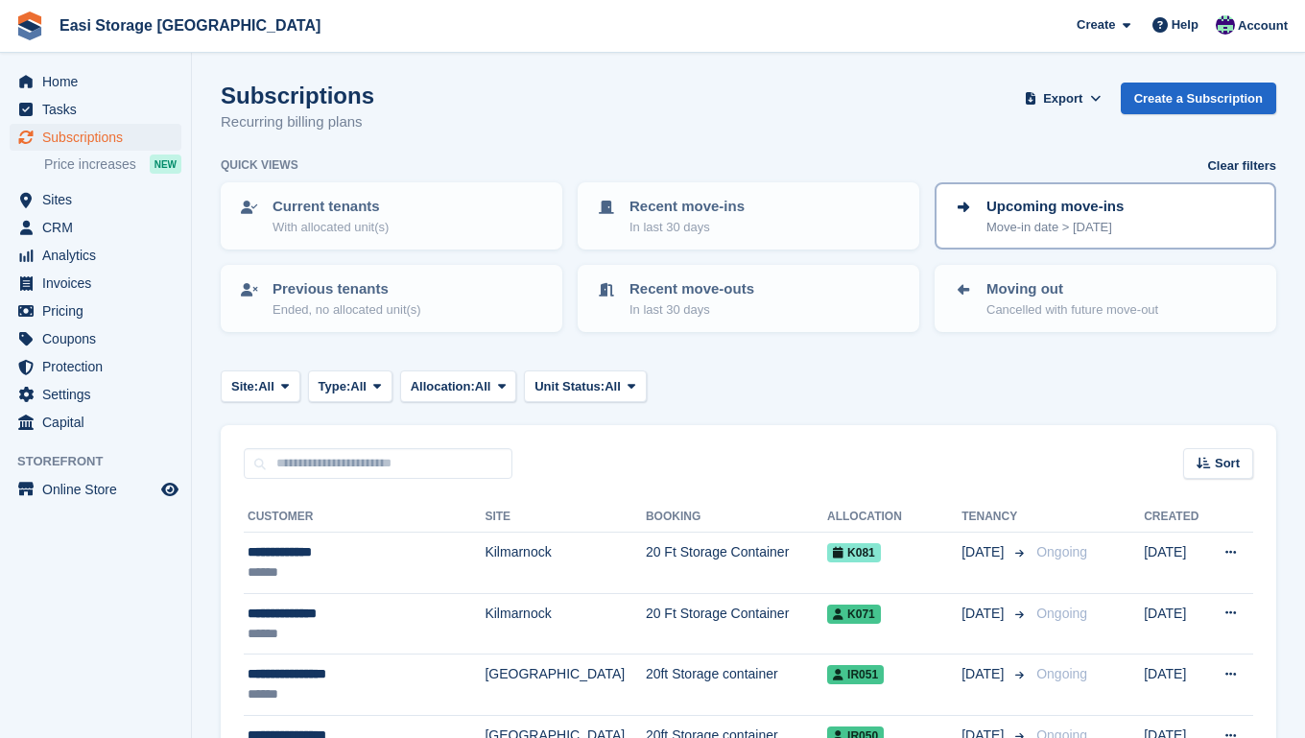
click at [1122, 213] on p "Upcoming move-ins" at bounding box center [1054, 207] width 137 height 22
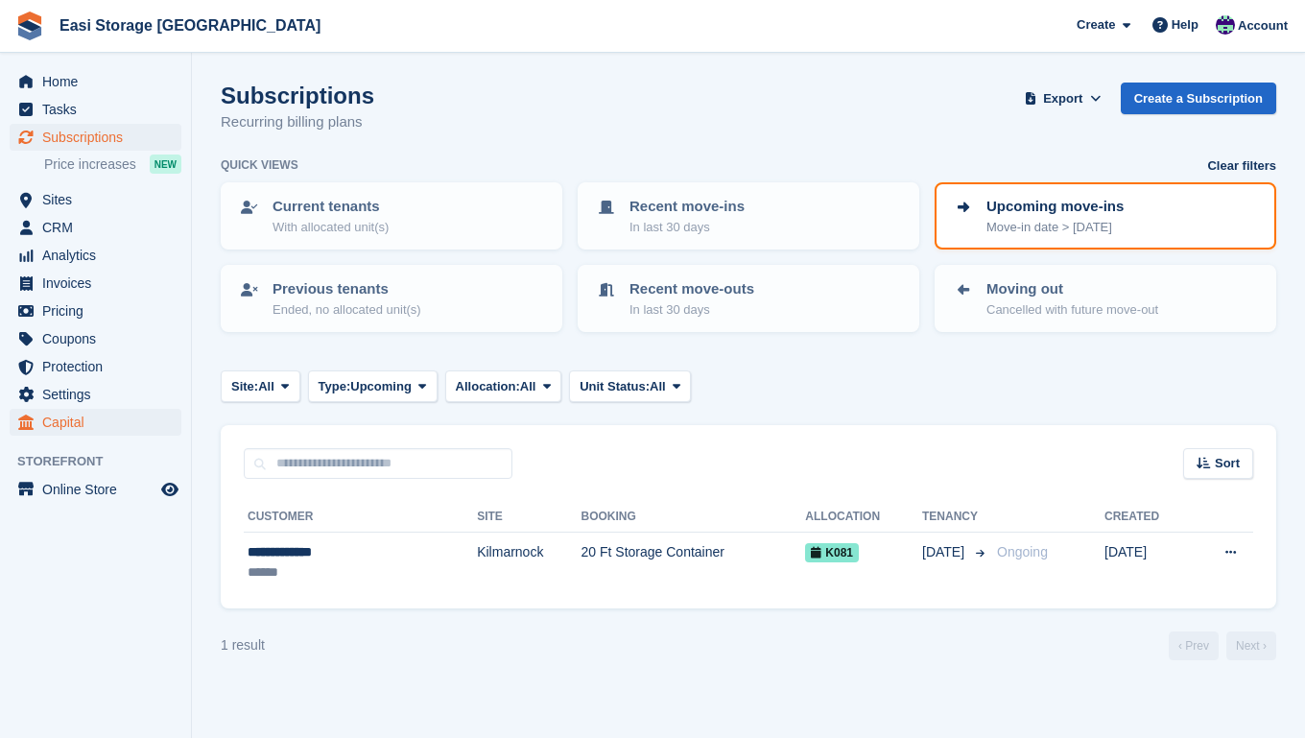
click at [69, 426] on span "Capital" at bounding box center [99, 422] width 115 height 27
